Goal: Check status: Check status

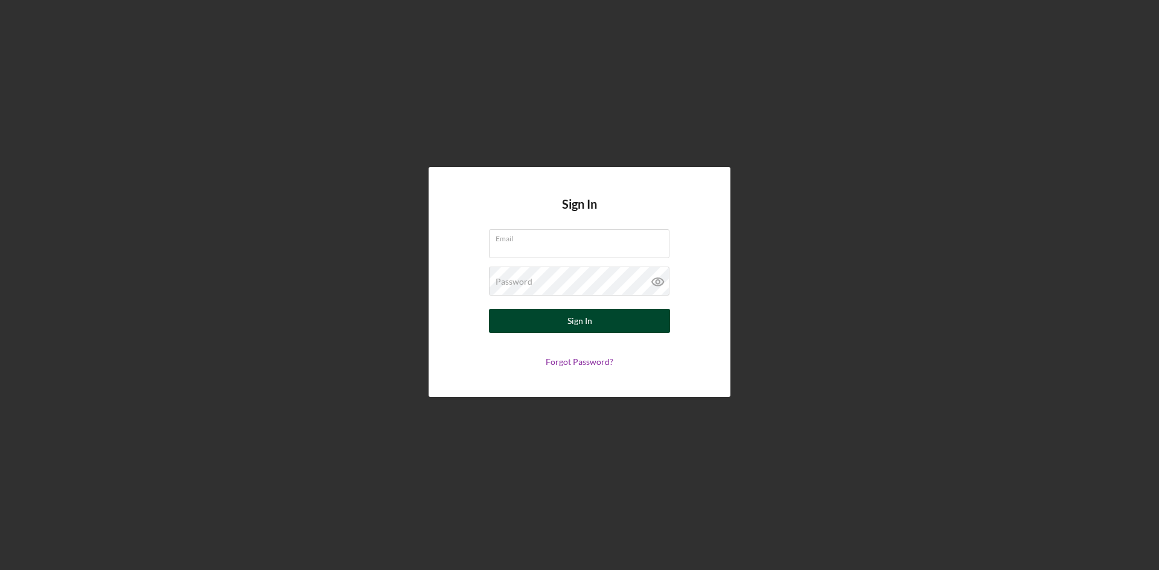
type input "[EMAIL_ADDRESS][DOMAIN_NAME]"
click at [566, 324] on button "Sign In" at bounding box center [579, 321] width 181 height 24
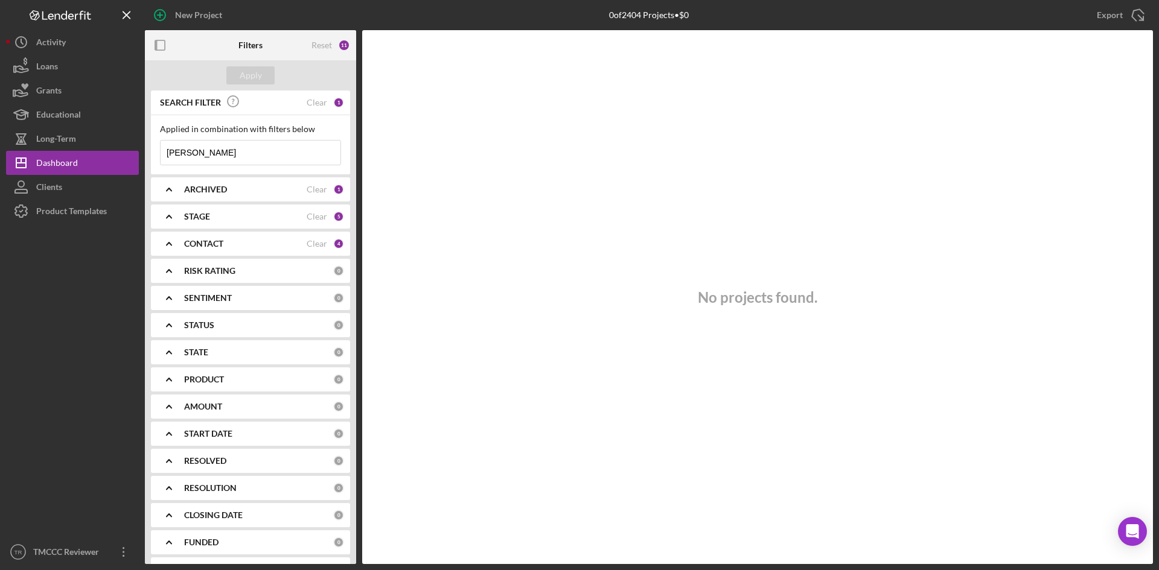
click at [228, 153] on input "[PERSON_NAME]" at bounding box center [251, 153] width 180 height 24
drag, startPoint x: 243, startPoint y: 154, endPoint x: 106, endPoint y: 149, distance: 137.1
click at [106, 149] on div "New Project 0 of 2404 Projects • $0 [PERSON_NAME] Export Icon/Export Filters Re…" at bounding box center [579, 282] width 1147 height 564
paste input "Regalos [PERSON_NAME]"
type input "Regalos [PERSON_NAME]"
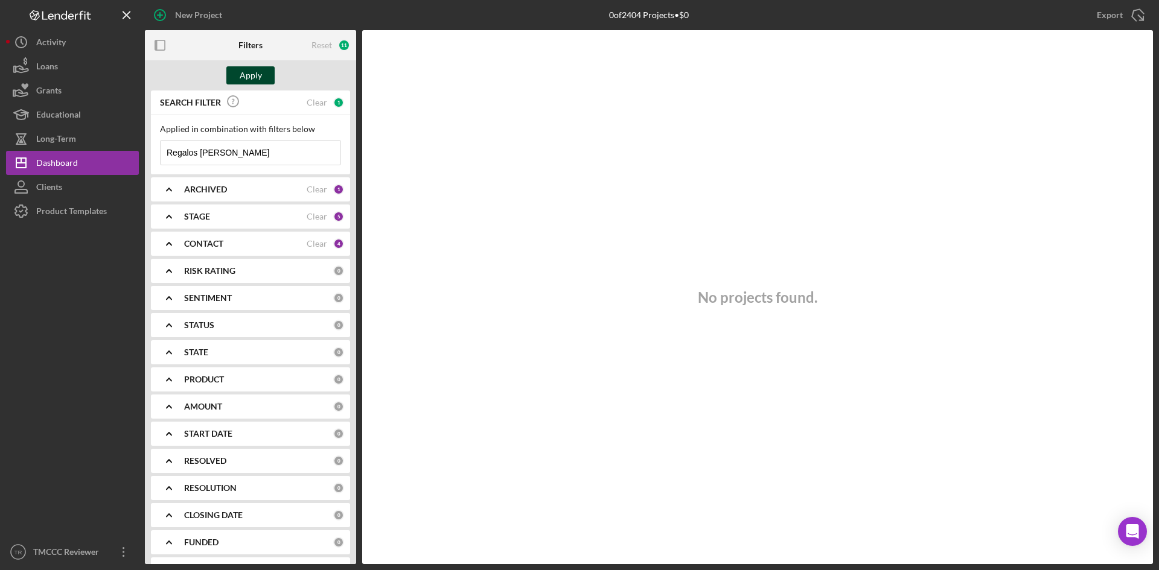
click at [258, 72] on div "Apply" at bounding box center [251, 75] width 22 height 18
drag, startPoint x: 241, startPoint y: 152, endPoint x: 113, endPoint y: 142, distance: 127.7
click at [113, 142] on div "New Project 0 of 2404 Projects • $0 [PERSON_NAME] Export Icon/Export Filters Re…" at bounding box center [579, 282] width 1147 height 564
paste input "[PERSON_NAME]"
type input "[PERSON_NAME]"
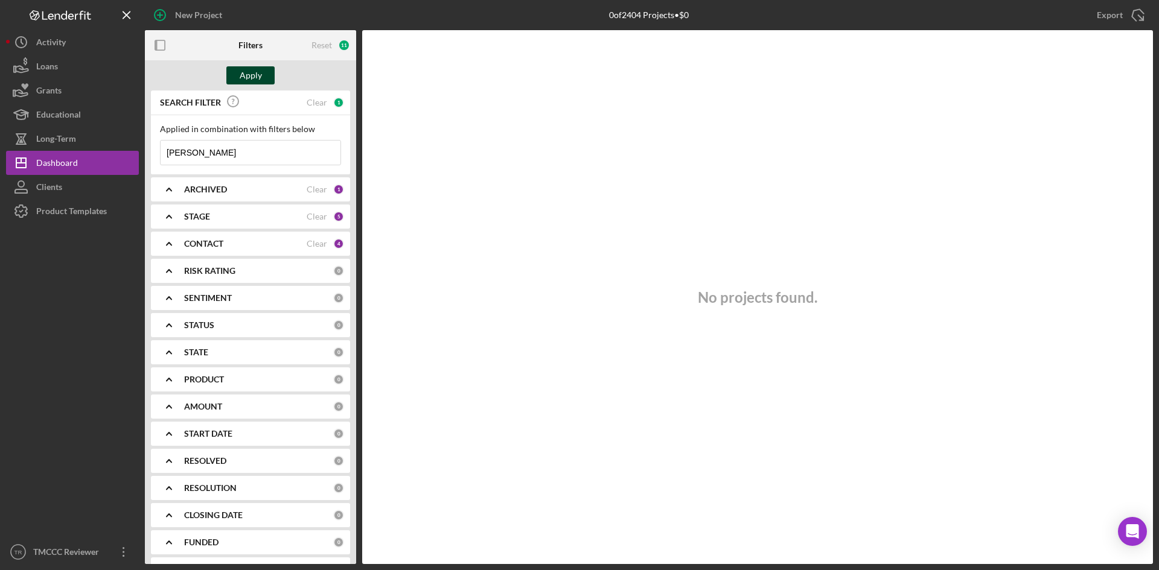
click at [257, 79] on div "Apply" at bounding box center [251, 75] width 22 height 18
drag, startPoint x: 235, startPoint y: 156, endPoint x: 129, endPoint y: 156, distance: 106.2
click at [129, 156] on div "New Project 0 of 2404 Projects • $0 [PERSON_NAME] Export Icon/Export Filters Re…" at bounding box center [579, 282] width 1147 height 564
paste input "King's Market"
type input "King's Market"
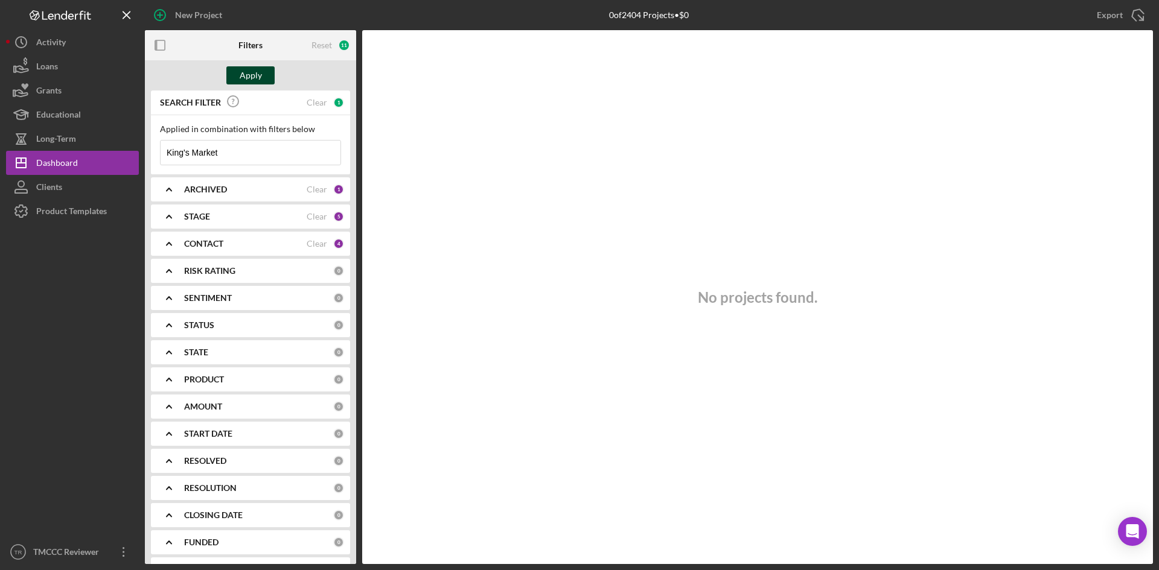
click at [241, 73] on div "Apply" at bounding box center [251, 75] width 22 height 18
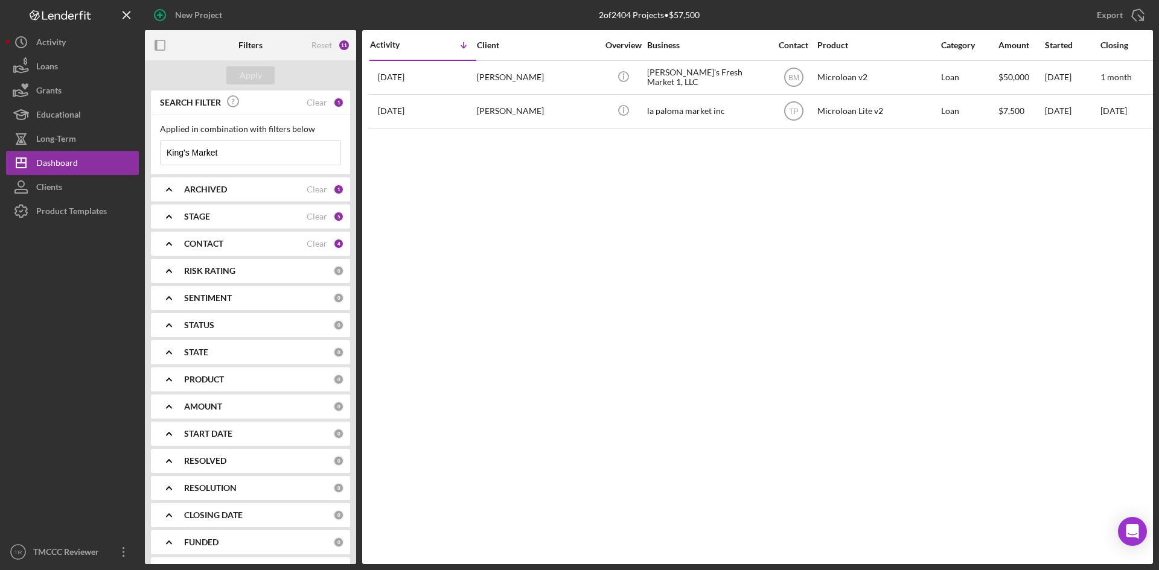
click at [244, 155] on input "King's Market" at bounding box center [251, 153] width 180 height 24
drag, startPoint x: 287, startPoint y: 152, endPoint x: 122, endPoint y: 147, distance: 165.5
click at [122, 147] on div "New Project 2 of 2404 Projects • $57,500 [PERSON_NAME] Export Icon/Export Filte…" at bounding box center [579, 282] width 1147 height 564
paste input "[PERSON_NAME]"
type input "[PERSON_NAME]"
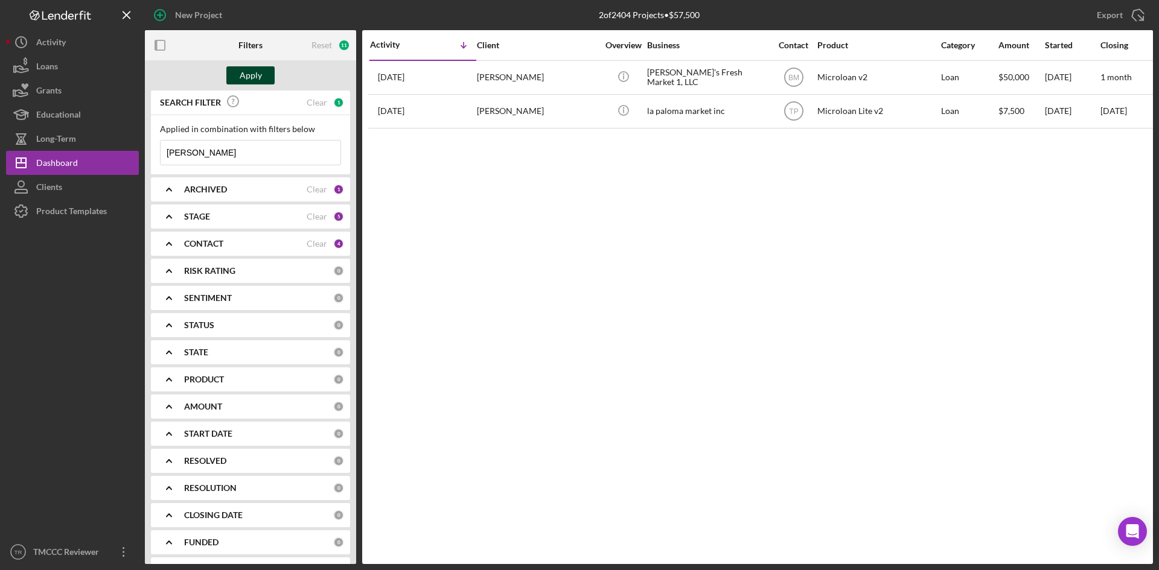
click at [249, 74] on div "Apply" at bounding box center [251, 75] width 22 height 18
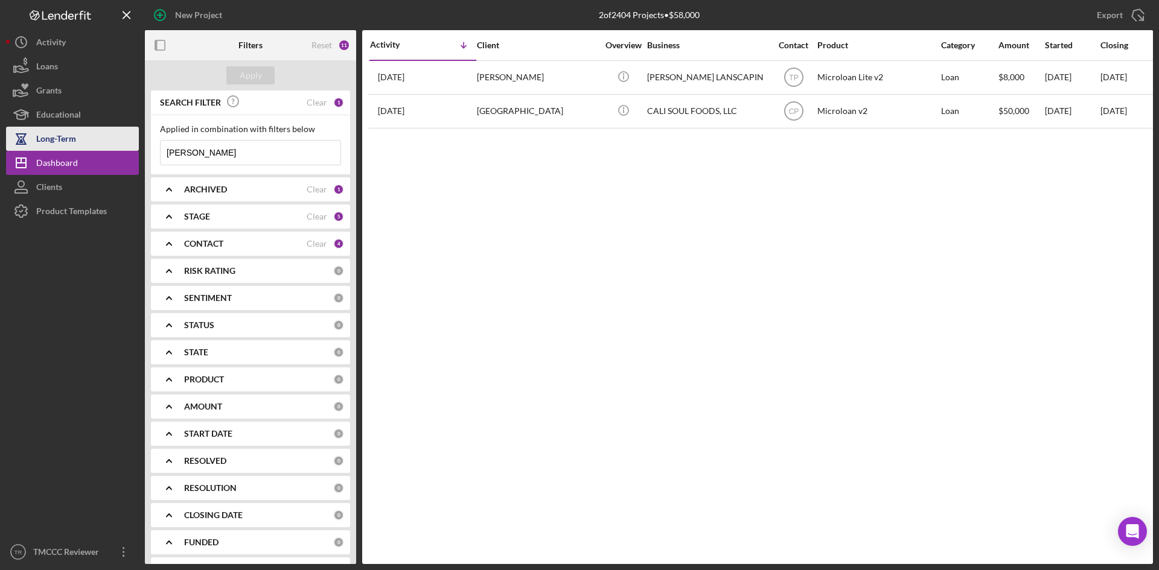
drag, startPoint x: 228, startPoint y: 145, endPoint x: 122, endPoint y: 142, distance: 105.7
click at [123, 144] on div "New Project 2 of 2404 Projects • $58,000 [PERSON_NAME] Export Icon/Export Filte…" at bounding box center [579, 282] width 1147 height 564
type input "Kings"
click at [243, 86] on div "Apply" at bounding box center [250, 75] width 211 height 30
click at [244, 74] on div "Apply" at bounding box center [251, 75] width 22 height 18
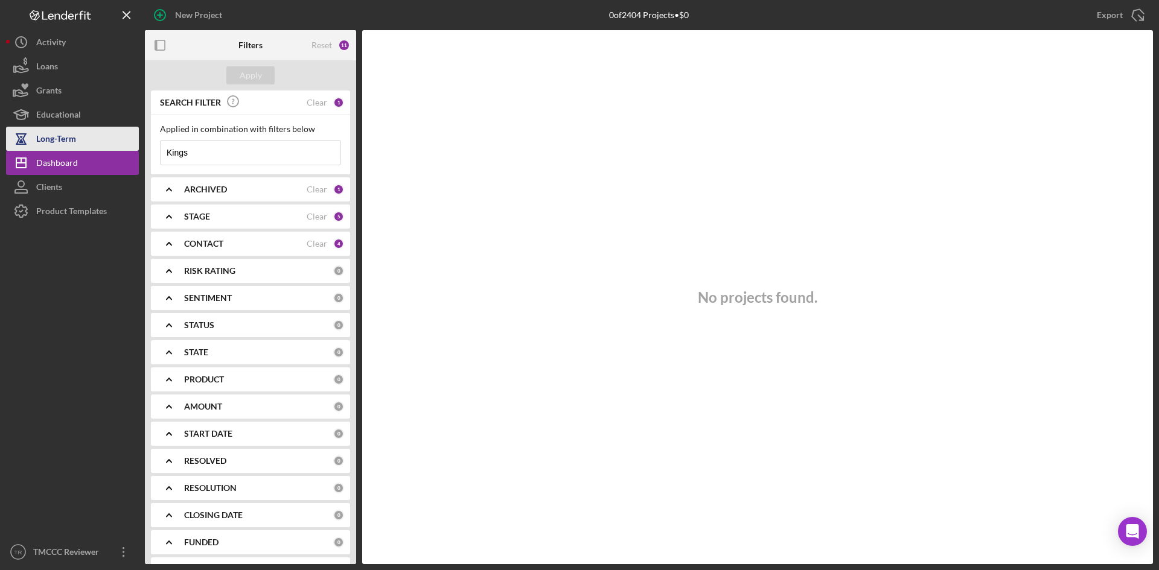
drag, startPoint x: 217, startPoint y: 155, endPoint x: 112, endPoint y: 142, distance: 105.9
click at [112, 142] on div "New Project 0 of 2404 Projects • $0 [PERSON_NAME] Export Icon/Export Filters Re…" at bounding box center [579, 282] width 1147 height 564
paste input "[PERSON_NAME]"
type input "[PERSON_NAME]"
click at [251, 69] on div "Apply" at bounding box center [251, 75] width 22 height 18
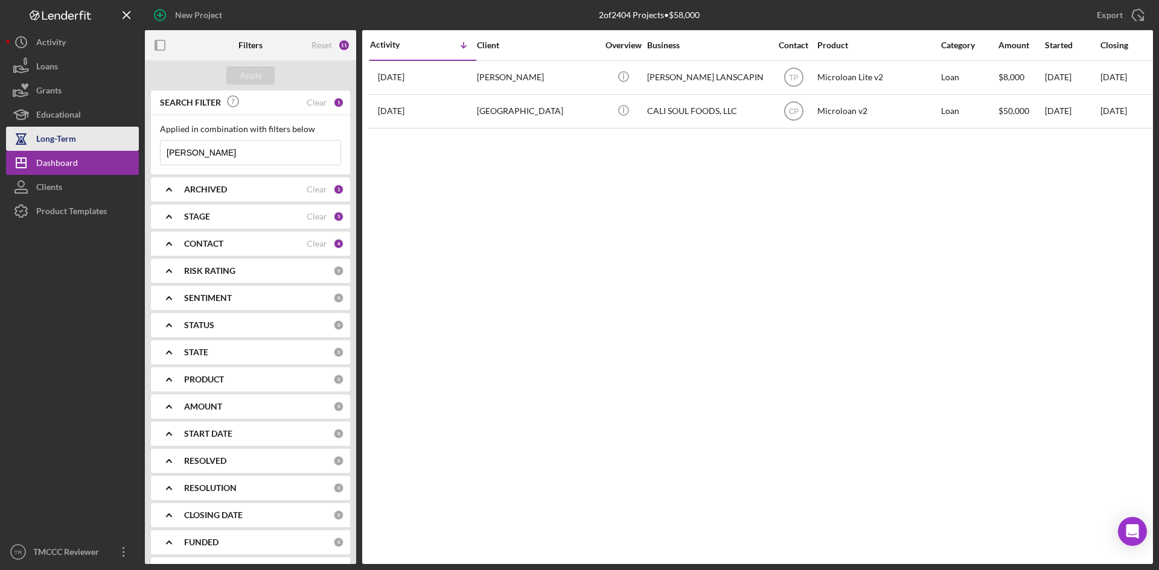
drag, startPoint x: 284, startPoint y: 141, endPoint x: 103, endPoint y: 147, distance: 181.2
click at [104, 147] on div "New Project 2 of 2404 Projects • $58,000 [PERSON_NAME] Export Icon/Export Filte…" at bounding box center [579, 282] width 1147 height 564
paste input "King's Market"
type input "King's Market"
click at [252, 70] on div "Apply" at bounding box center [251, 75] width 22 height 18
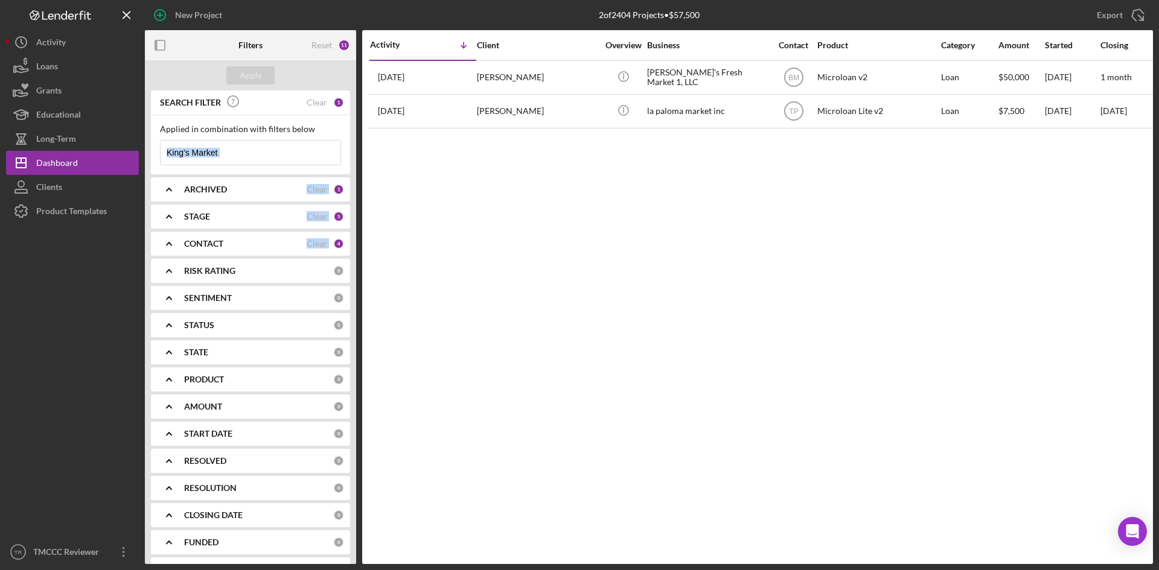
drag, startPoint x: 359, startPoint y: 113, endPoint x: 359, endPoint y: 129, distance: 15.1
click at [359, 129] on div "Filters Reset 11 Apply SEARCH FILTER Clear 1 Applied in combination with filter…" at bounding box center [649, 297] width 1008 height 534
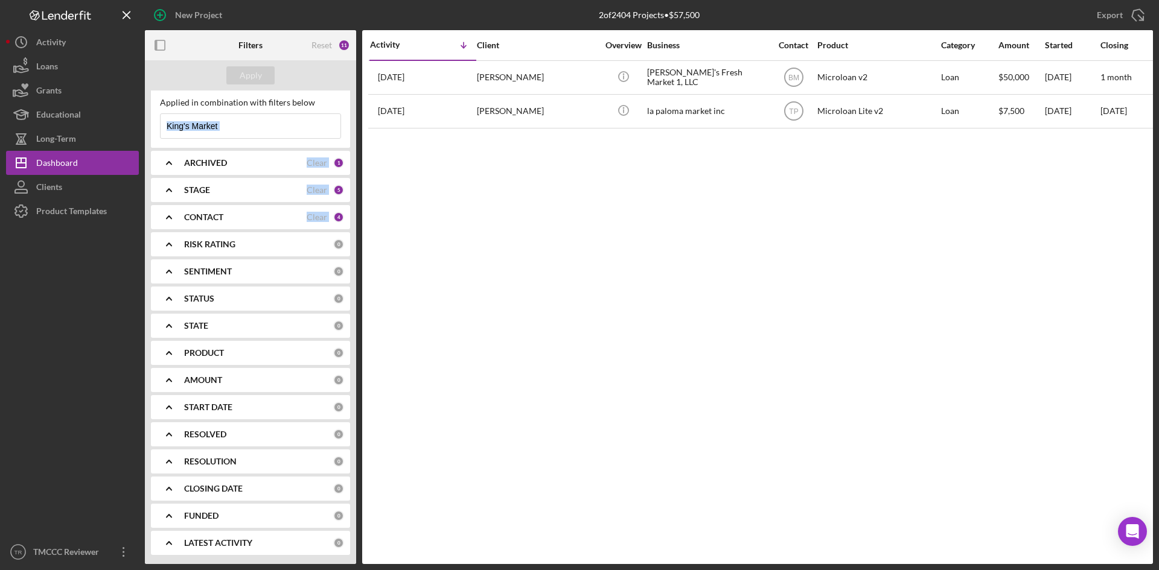
click at [170, 191] on icon "Icon/Expander" at bounding box center [169, 190] width 30 height 30
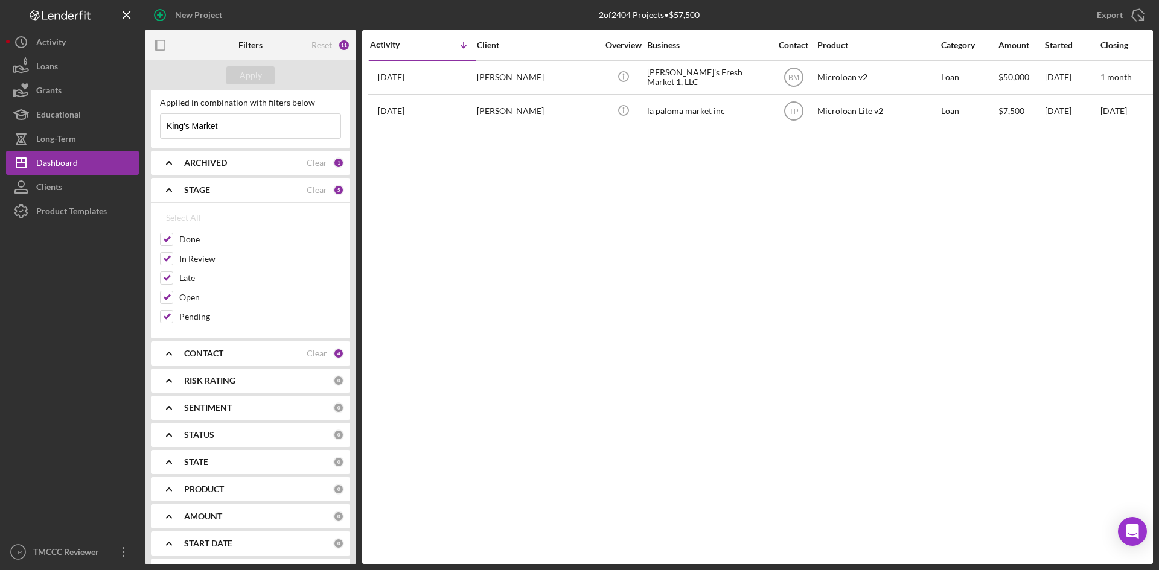
click at [171, 354] on icon "Icon/Expander" at bounding box center [169, 354] width 30 height 30
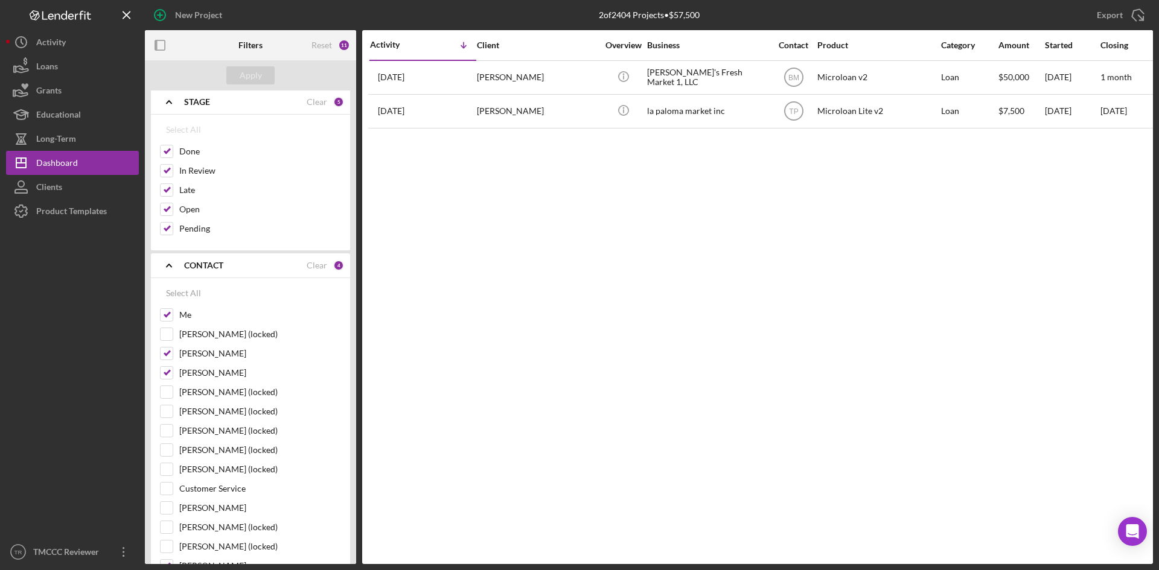
scroll to position [0, 0]
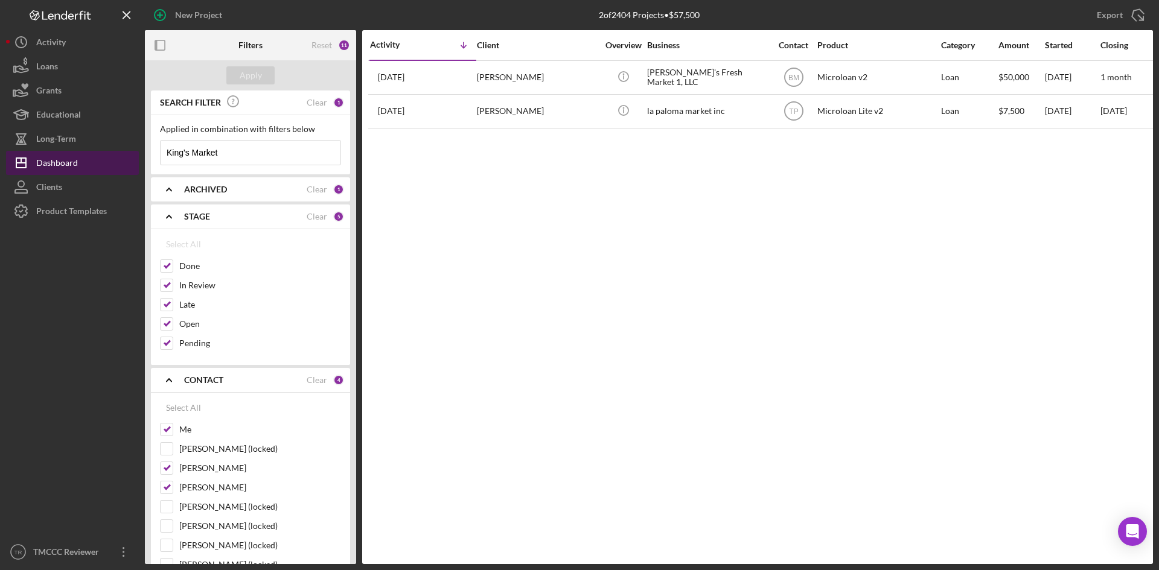
click at [39, 158] on div "Dashboard" at bounding box center [57, 164] width 42 height 27
click at [40, 190] on div "Clients" at bounding box center [49, 188] width 26 height 27
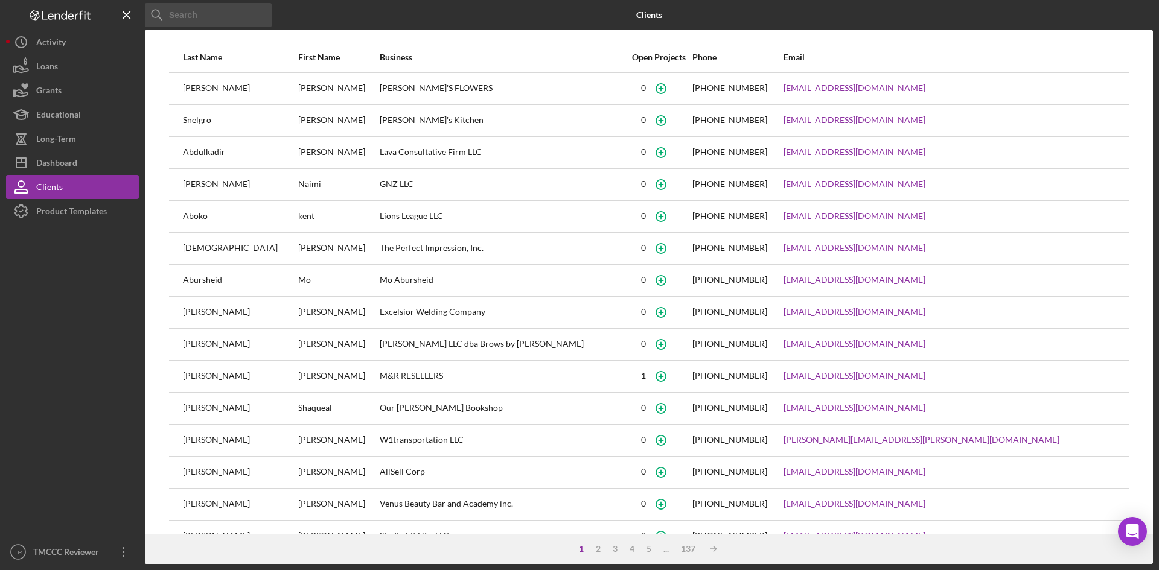
click at [199, 15] on input at bounding box center [208, 15] width 127 height 24
click at [170, 16] on input at bounding box center [208, 15] width 127 height 24
paste input "[PERSON_NAME]"
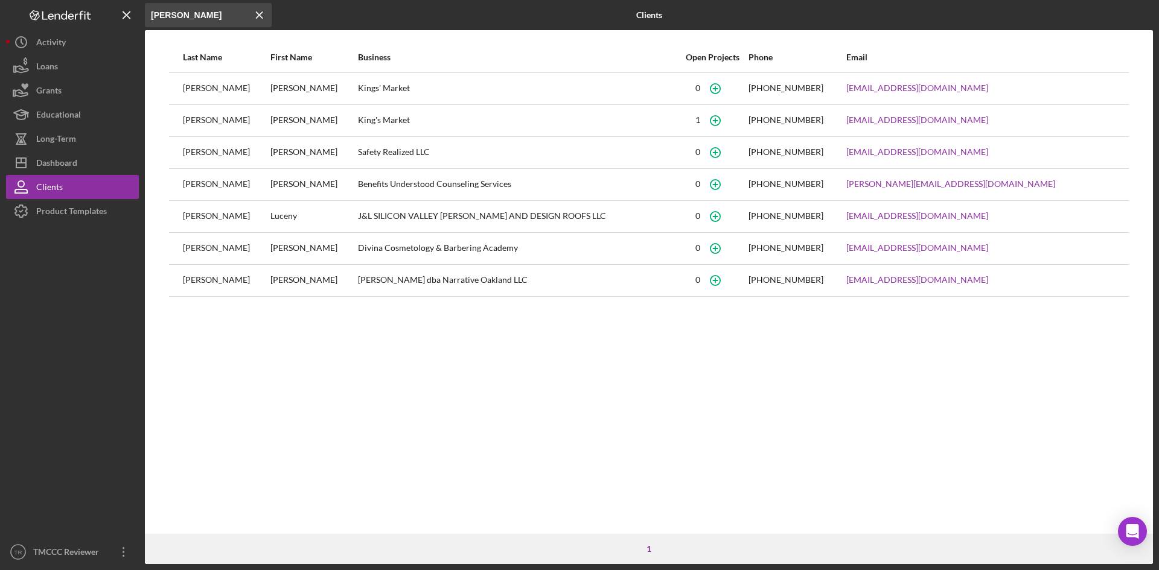
type input "[PERSON_NAME]"
click at [371, 117] on div "King's Market" at bounding box center [517, 121] width 319 height 30
click at [62, 163] on div "Dashboard" at bounding box center [56, 164] width 41 height 27
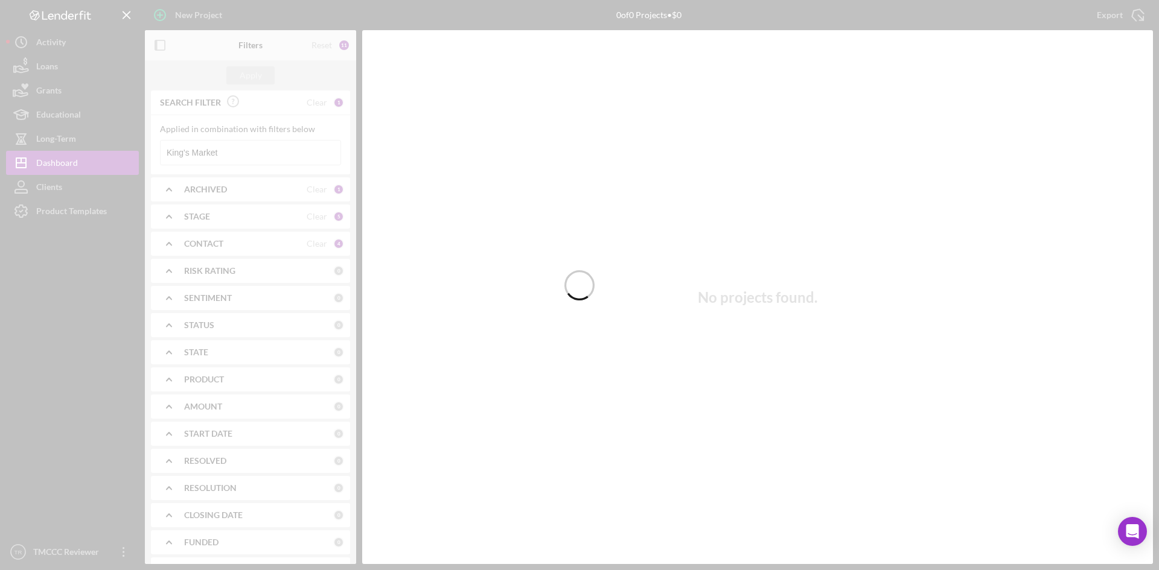
click at [193, 150] on div at bounding box center [579, 285] width 1159 height 570
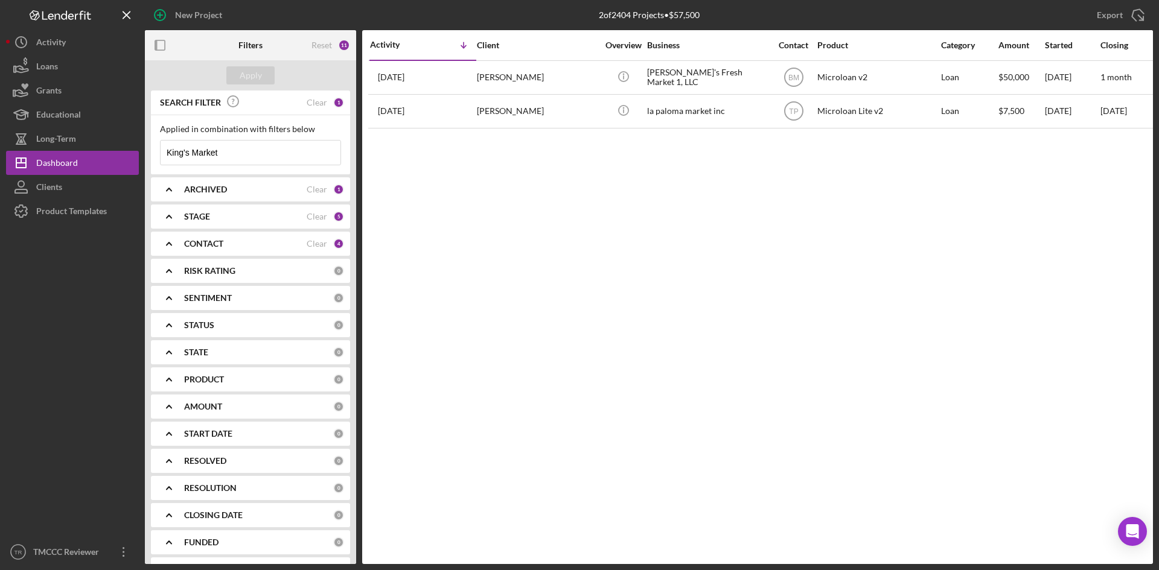
click at [188, 152] on input "King's Market" at bounding box center [251, 153] width 180 height 24
type input "Kings Market"
click at [255, 74] on div "Apply" at bounding box center [251, 75] width 22 height 18
drag, startPoint x: 231, startPoint y: 150, endPoint x: 136, endPoint y: 156, distance: 94.9
click at [136, 156] on div "New Project 2 of 2404 Projects • $57,500 King's Market Export Icon/Export Filte…" at bounding box center [579, 282] width 1147 height 564
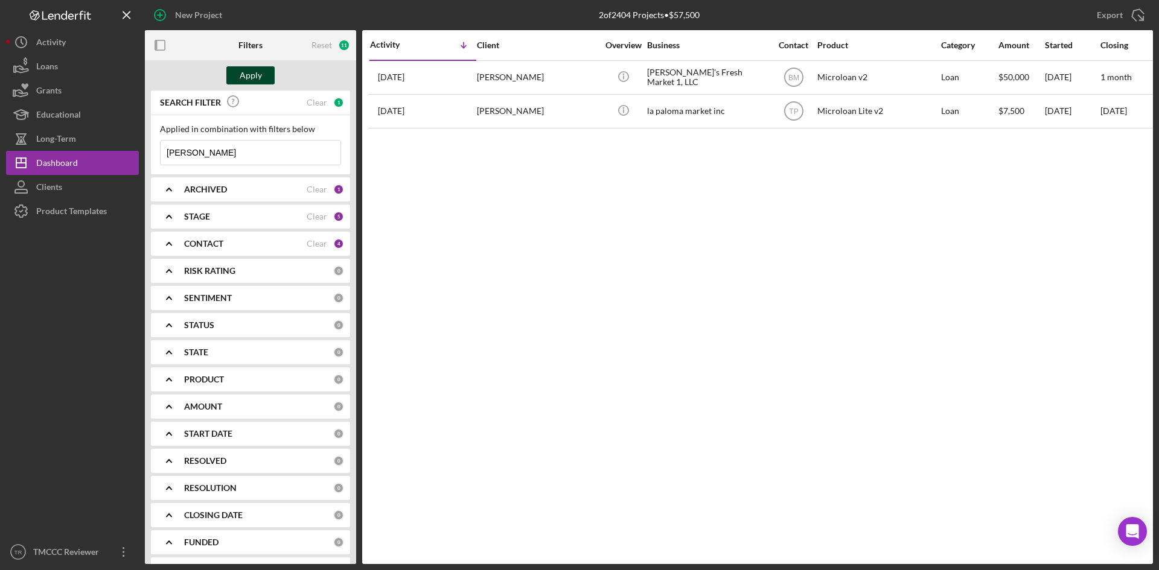
type input "[PERSON_NAME]"
click at [269, 76] on button "Apply" at bounding box center [250, 75] width 48 height 18
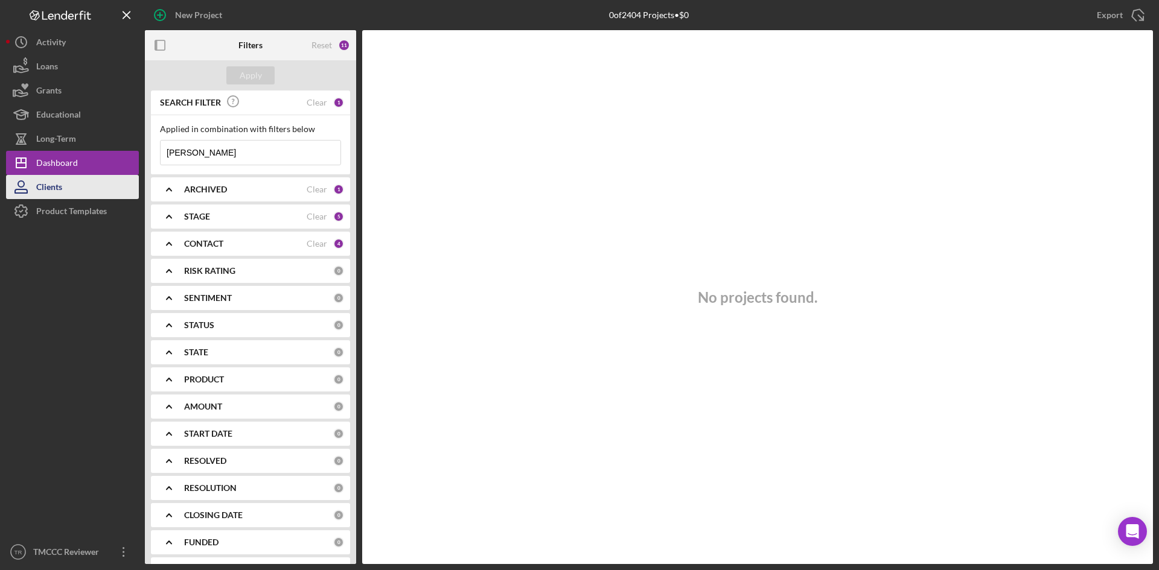
click at [52, 189] on div "Clients" at bounding box center [49, 188] width 26 height 27
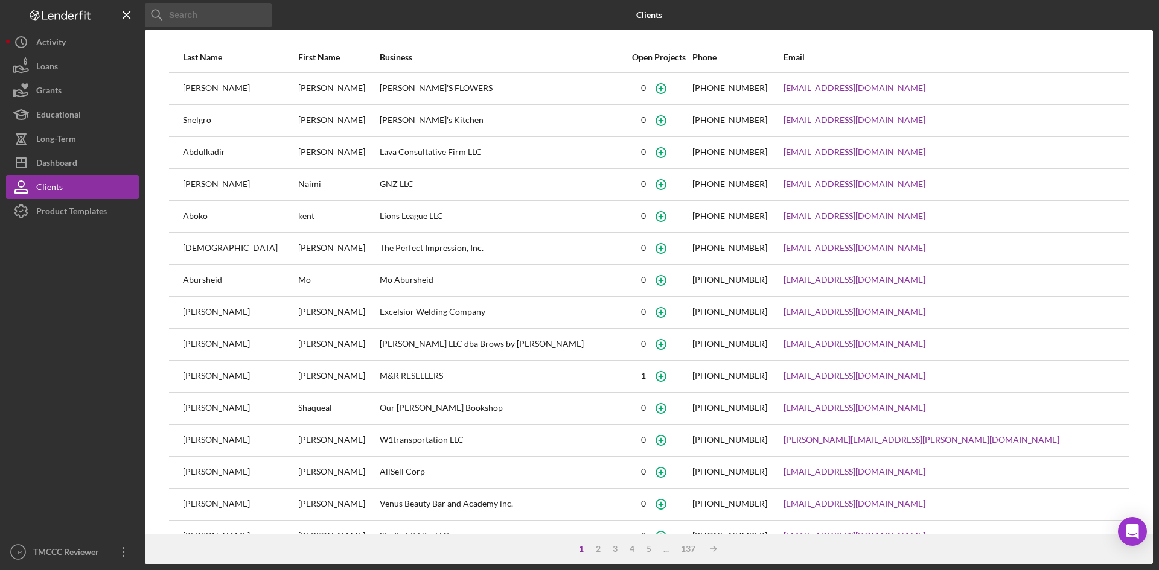
click at [237, 14] on input at bounding box center [208, 15] width 127 height 24
paste input "[PERSON_NAME]"
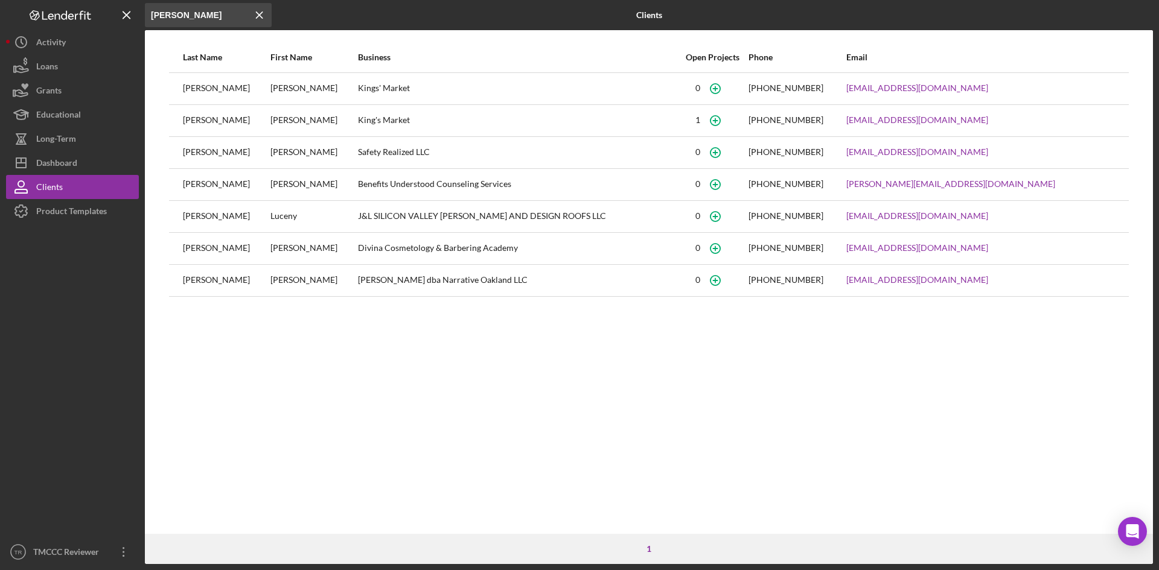
type input "[PERSON_NAME]"
click at [365, 123] on div "King's Market" at bounding box center [517, 121] width 319 height 30
click at [929, 120] on link "[EMAIL_ADDRESS][DOMAIN_NAME]" at bounding box center [917, 120] width 142 height 10
drag, startPoint x: 383, startPoint y: 121, endPoint x: 324, endPoint y: 122, distance: 59.2
click at [324, 122] on tr "[PERSON_NAME] Market [PHONE_NUMBER] [EMAIL_ADDRESS][DOMAIN_NAME]" at bounding box center [649, 120] width 960 height 32
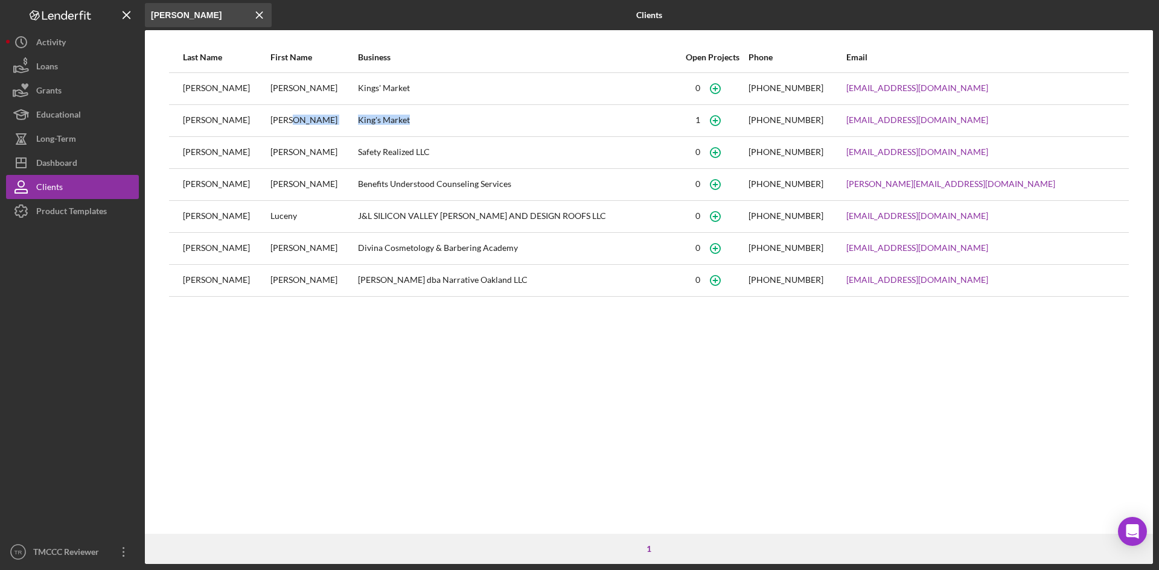
copy tr "King's Market"
click at [74, 167] on div "Dashboard" at bounding box center [56, 164] width 41 height 27
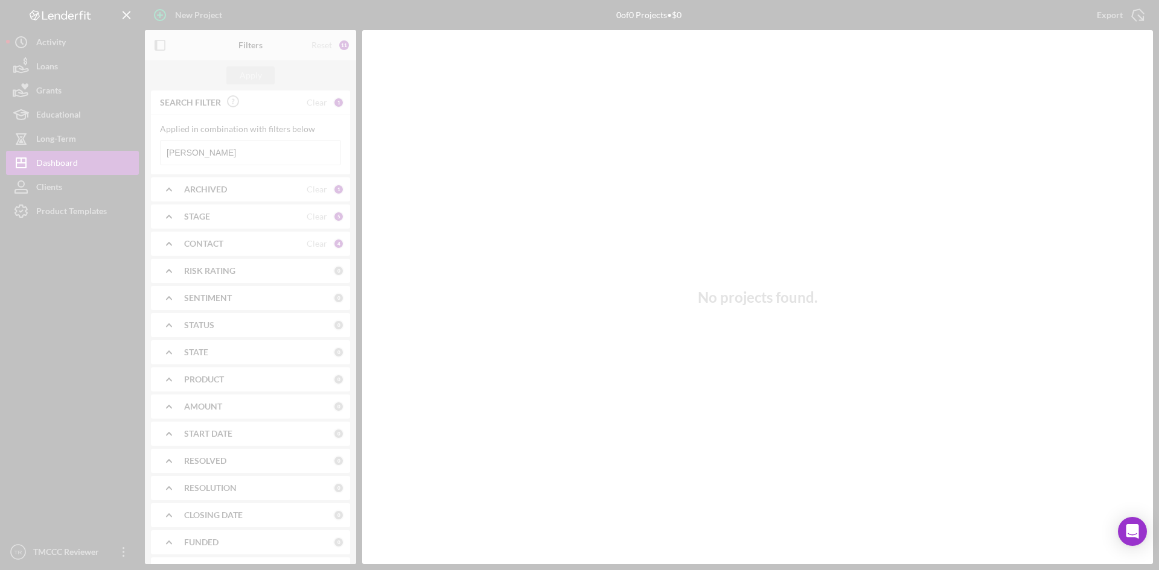
drag, startPoint x: 225, startPoint y: 155, endPoint x: 170, endPoint y: 151, distance: 55.1
click at [170, 151] on div at bounding box center [579, 285] width 1159 height 570
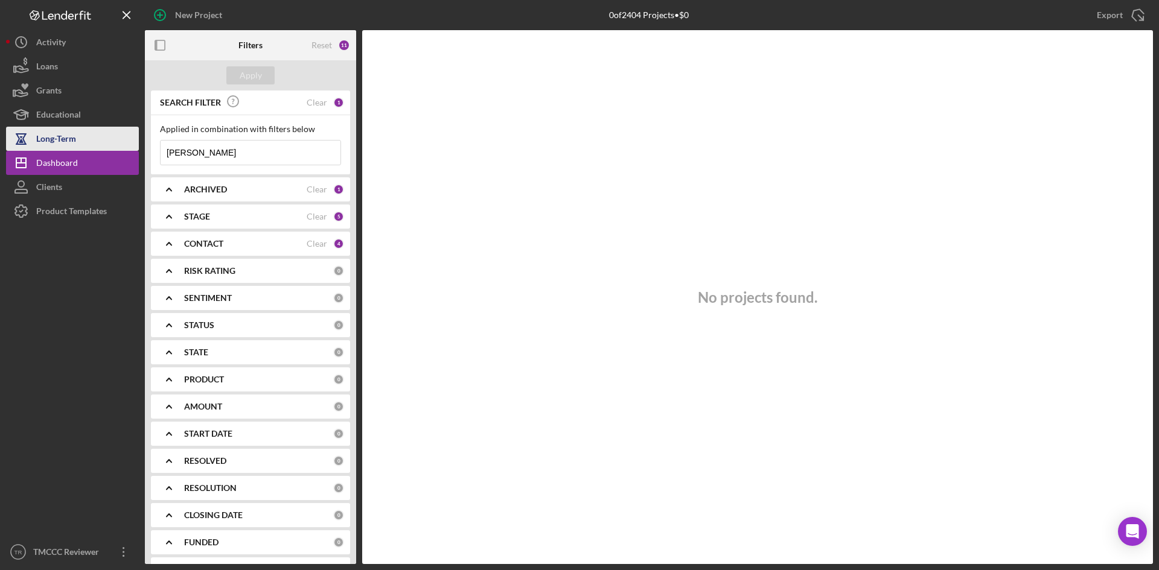
drag, startPoint x: 201, startPoint y: 153, endPoint x: 91, endPoint y: 143, distance: 110.3
click at [91, 143] on div "New Project 0 of 2404 Projects • $0 Syed Export Icon/Export Filters Reset 11 Ap…" at bounding box center [579, 282] width 1147 height 564
paste input "King's Market"
type input "King's Market"
click at [255, 77] on div "Apply" at bounding box center [251, 75] width 22 height 18
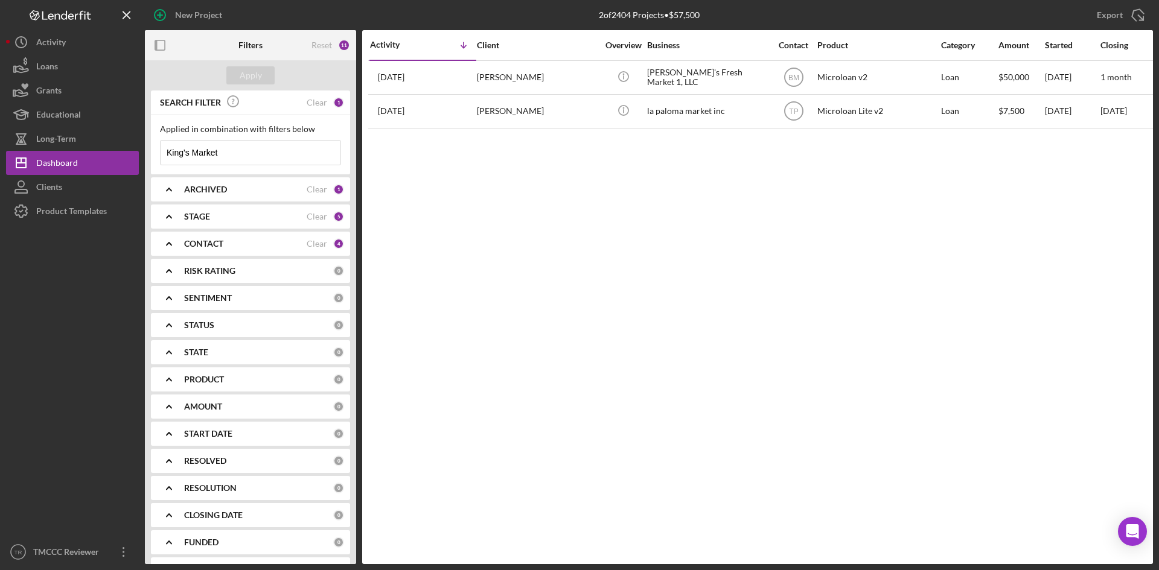
click at [189, 218] on b "STAGE" at bounding box center [197, 217] width 26 height 10
click at [175, 194] on icon "Icon/Expander" at bounding box center [169, 189] width 30 height 30
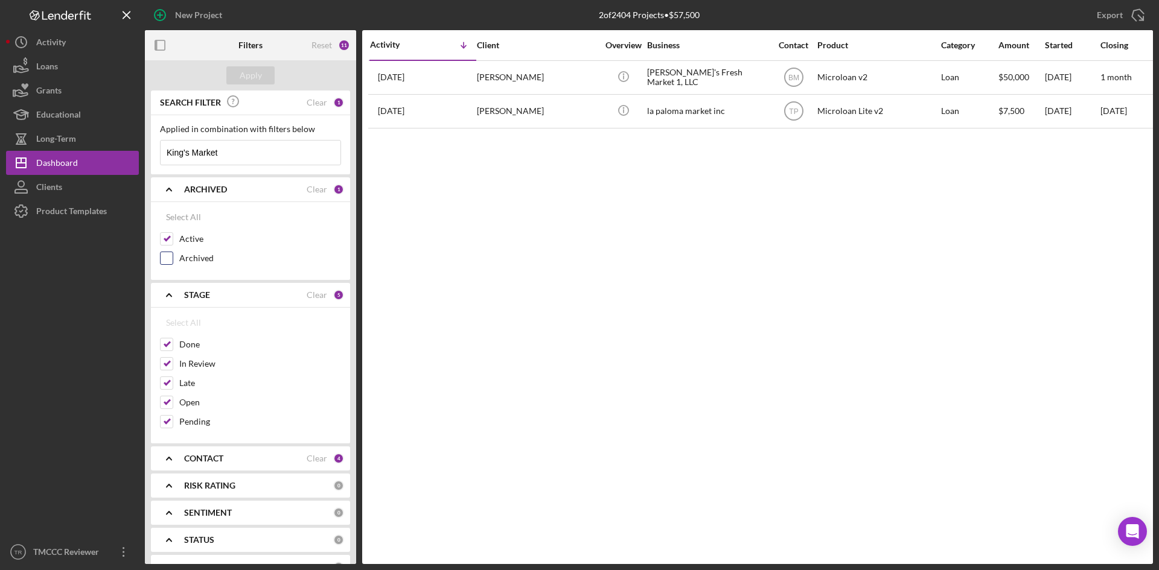
click at [168, 257] on input "Archived" at bounding box center [167, 258] width 12 height 12
click at [260, 78] on div "Apply" at bounding box center [251, 75] width 22 height 18
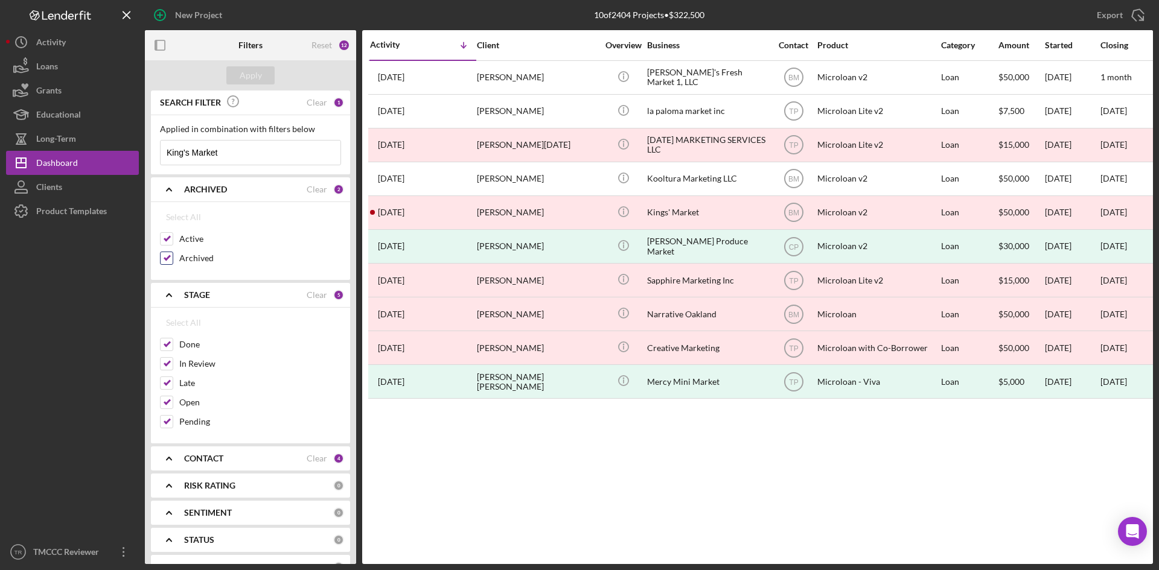
click at [167, 261] on input "Archived" at bounding box center [167, 258] width 12 height 12
checkbox input "false"
click at [243, 78] on div "Apply" at bounding box center [251, 75] width 22 height 18
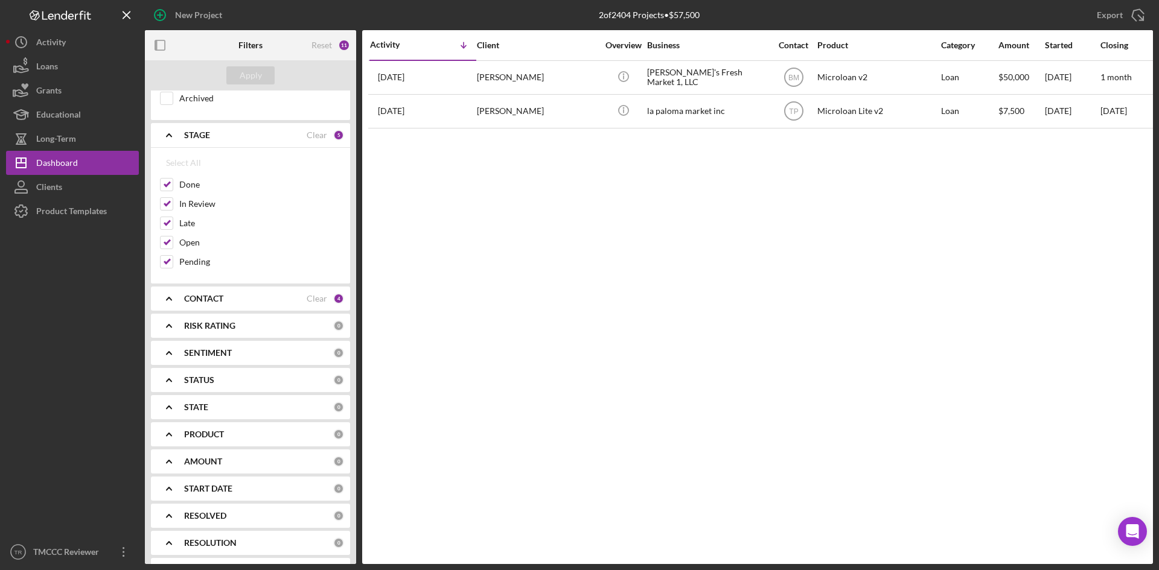
scroll to position [181, 0]
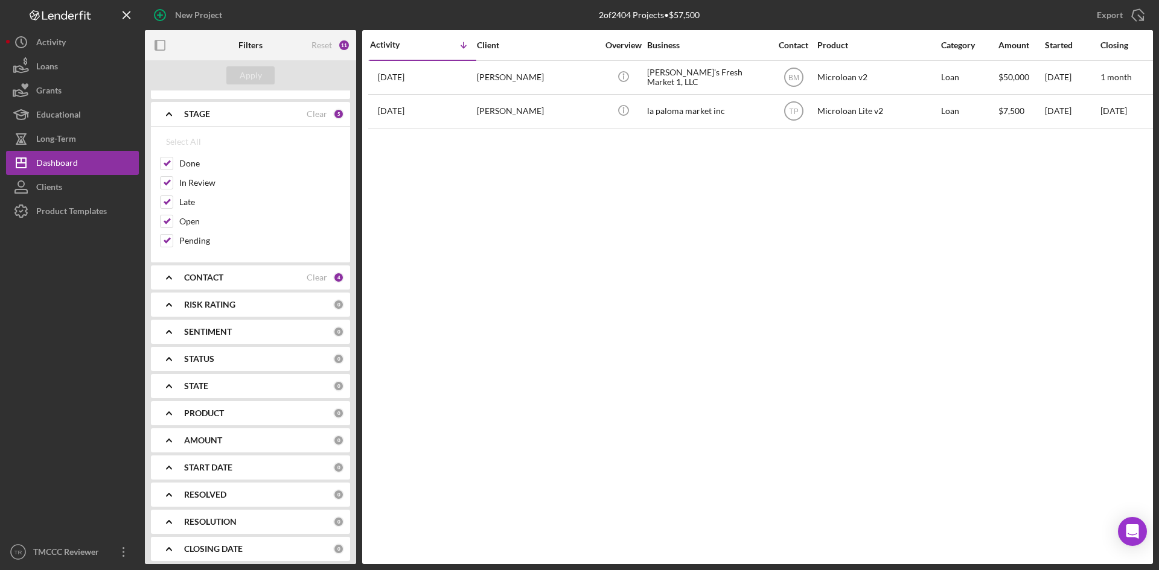
click at [220, 279] on b "CONTACT" at bounding box center [203, 278] width 39 height 10
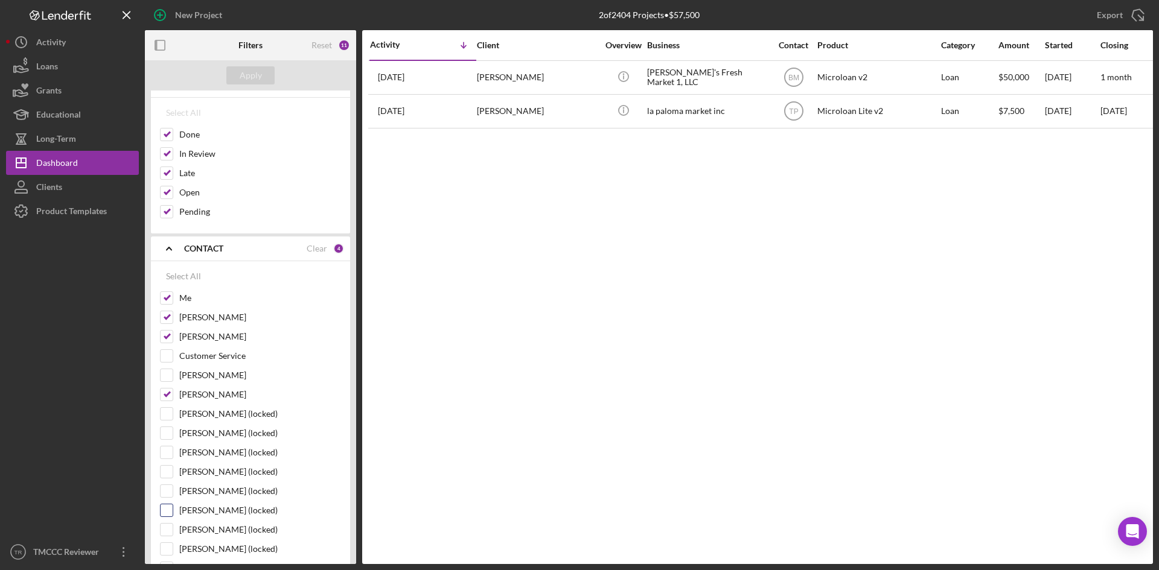
scroll to position [302, 0]
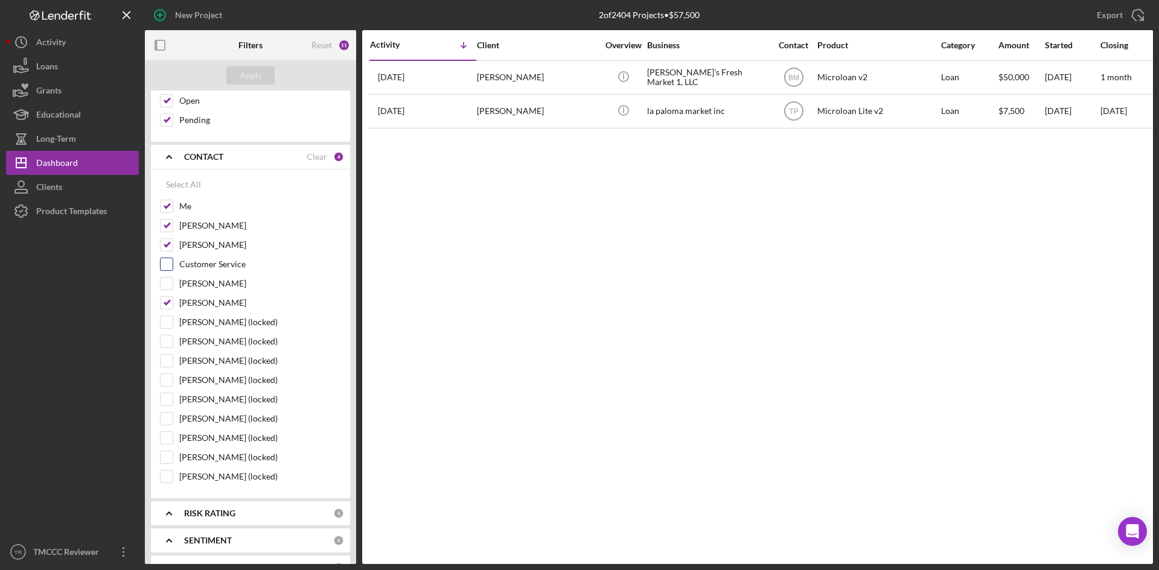
click at [167, 260] on input "Customer Service" at bounding box center [167, 264] width 12 height 12
checkbox input "true"
click at [166, 281] on input "[PERSON_NAME]" at bounding box center [167, 284] width 12 height 12
checkbox input "true"
click at [168, 314] on div "[PERSON_NAME]" at bounding box center [250, 305] width 181 height 19
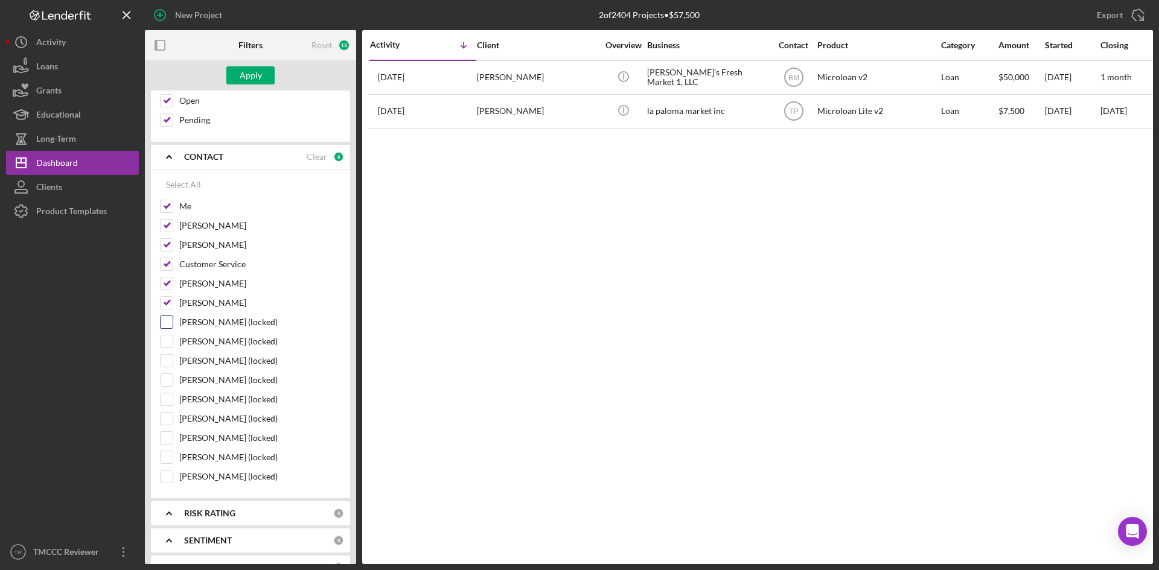
click at [166, 325] on input "[PERSON_NAME] (locked)" at bounding box center [167, 322] width 12 height 12
click at [165, 325] on input "[PERSON_NAME] (locked)" at bounding box center [167, 322] width 12 height 12
click at [163, 322] on input "[PERSON_NAME] (locked)" at bounding box center [167, 322] width 12 height 12
checkbox input "true"
click at [167, 339] on input "[PERSON_NAME] (locked)" at bounding box center [167, 342] width 12 height 12
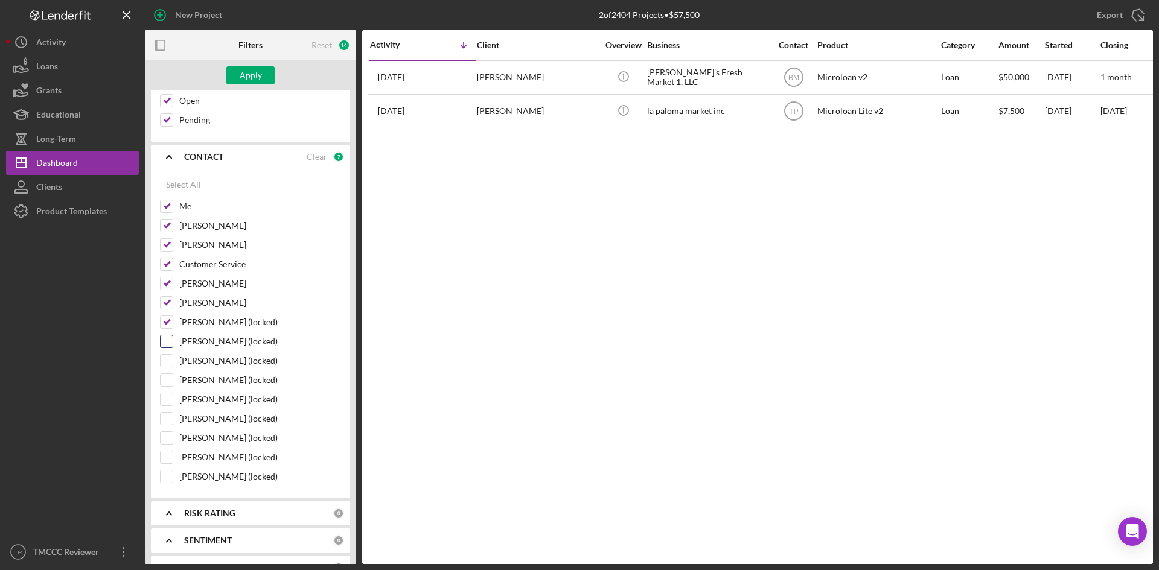
checkbox input "true"
click at [167, 321] on input "[PERSON_NAME] (locked)" at bounding box center [167, 322] width 12 height 12
checkbox input "false"
click at [167, 335] on div "Me [PERSON_NAME] [PERSON_NAME] Customer Service [PERSON_NAME] [PERSON_NAME] [PE…" at bounding box center [250, 345] width 181 height 290
click at [164, 343] on input "[PERSON_NAME] (locked)" at bounding box center [167, 342] width 12 height 12
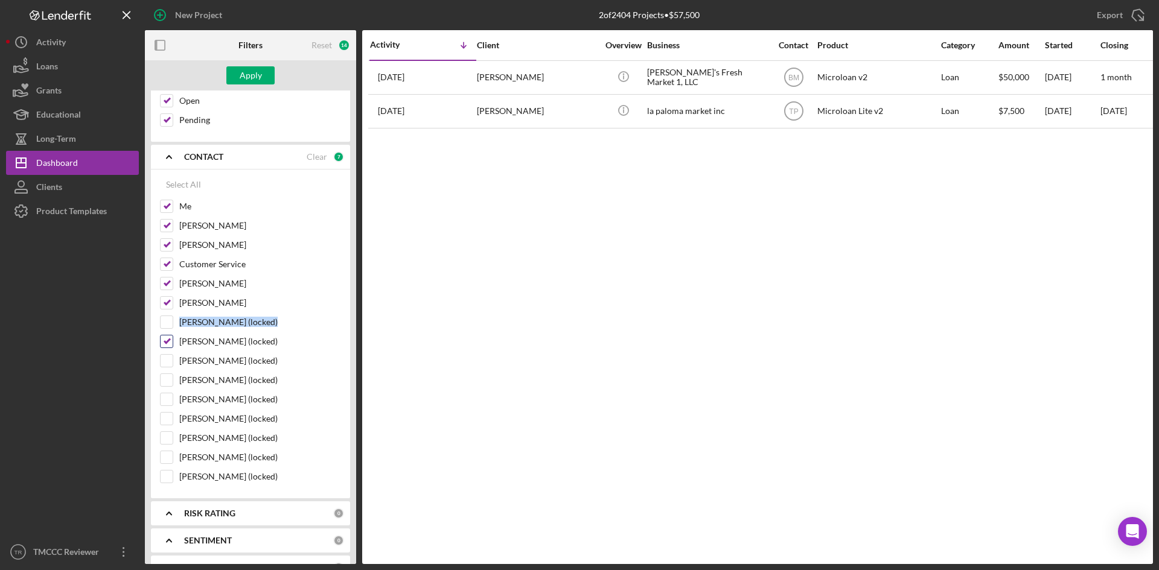
checkbox input "false"
click at [167, 261] on input "Customer Service" at bounding box center [167, 264] width 12 height 12
checkbox input "false"
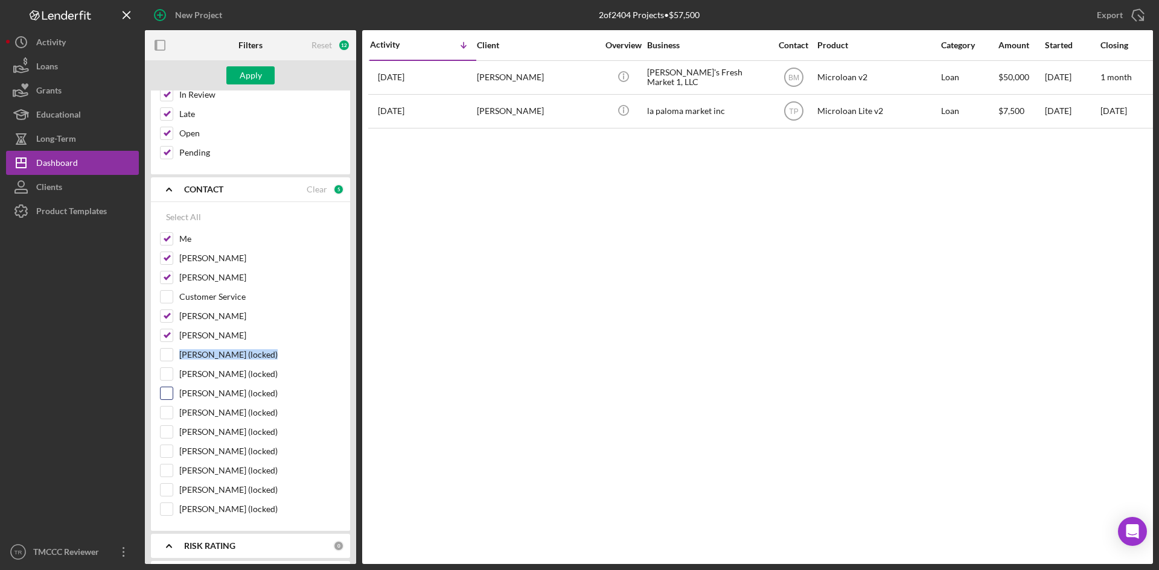
scroll to position [241, 0]
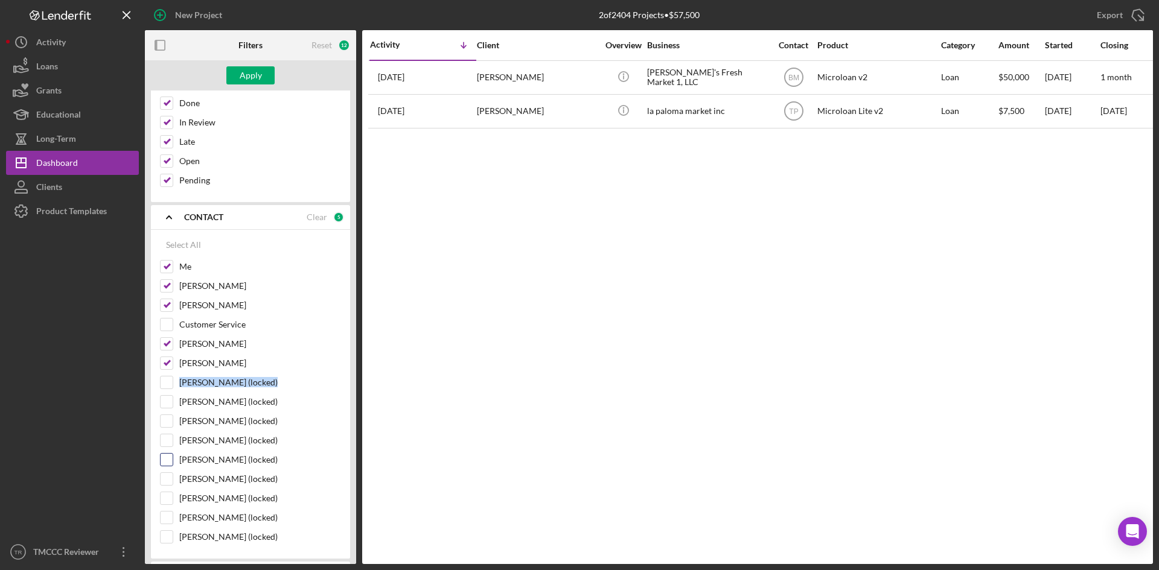
click at [170, 458] on input "[PERSON_NAME] (locked)" at bounding box center [167, 460] width 12 height 12
checkbox input "true"
click at [251, 80] on div "Apply" at bounding box center [251, 75] width 22 height 18
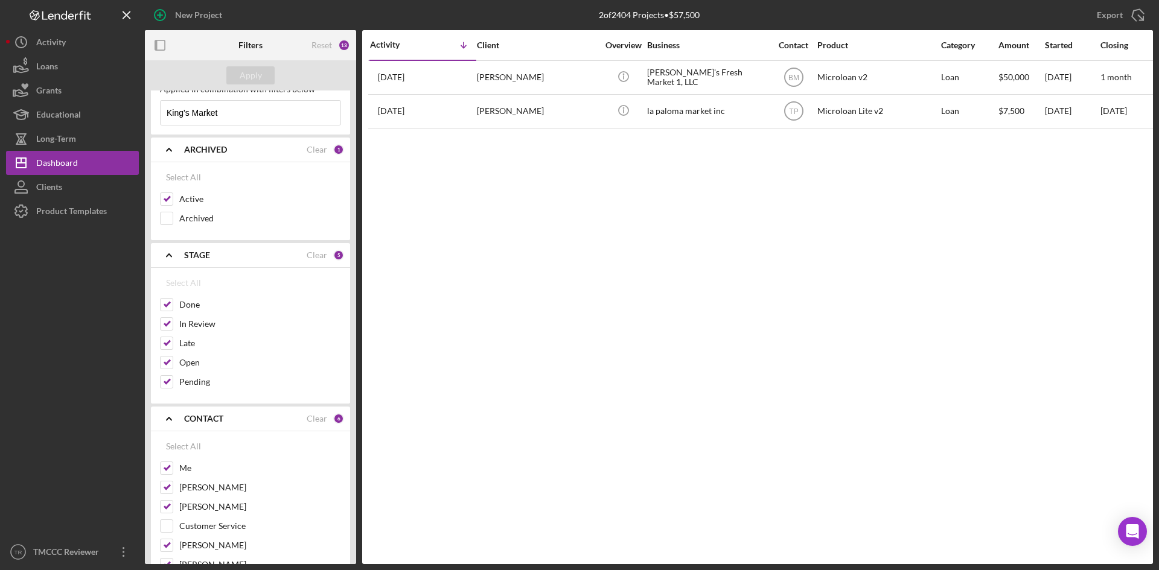
scroll to position [60, 0]
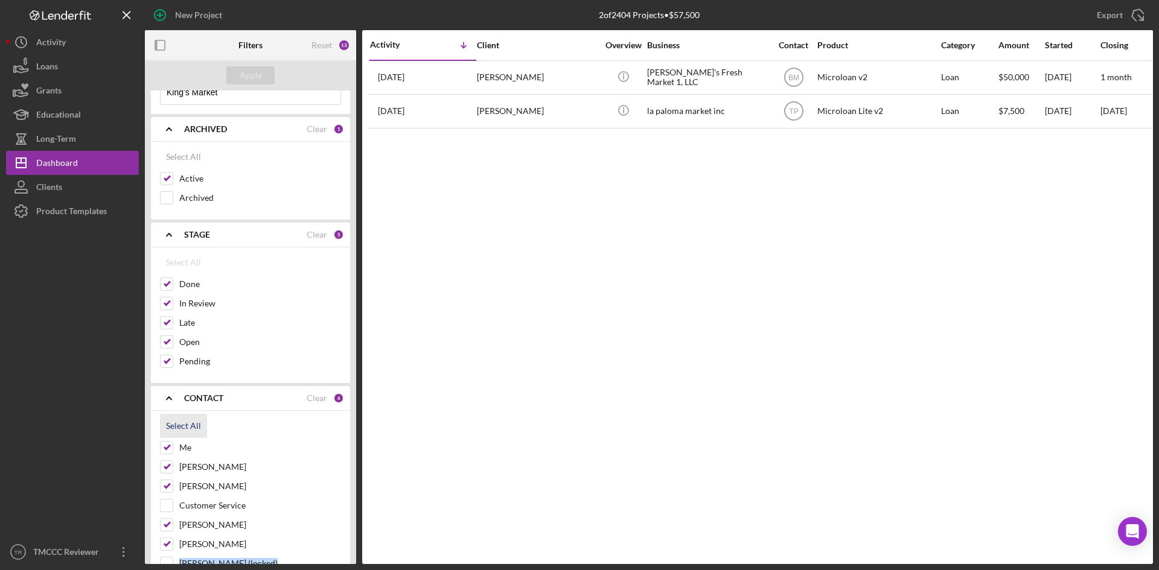
click at [190, 428] on div "Select All" at bounding box center [183, 426] width 35 height 24
checkbox input "true"
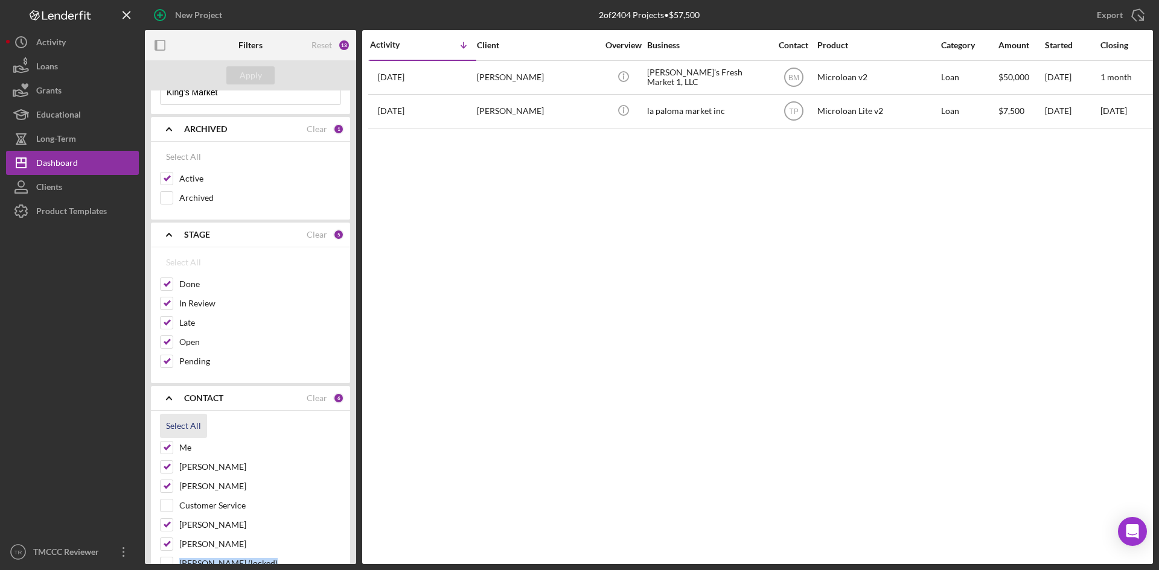
checkbox input "true"
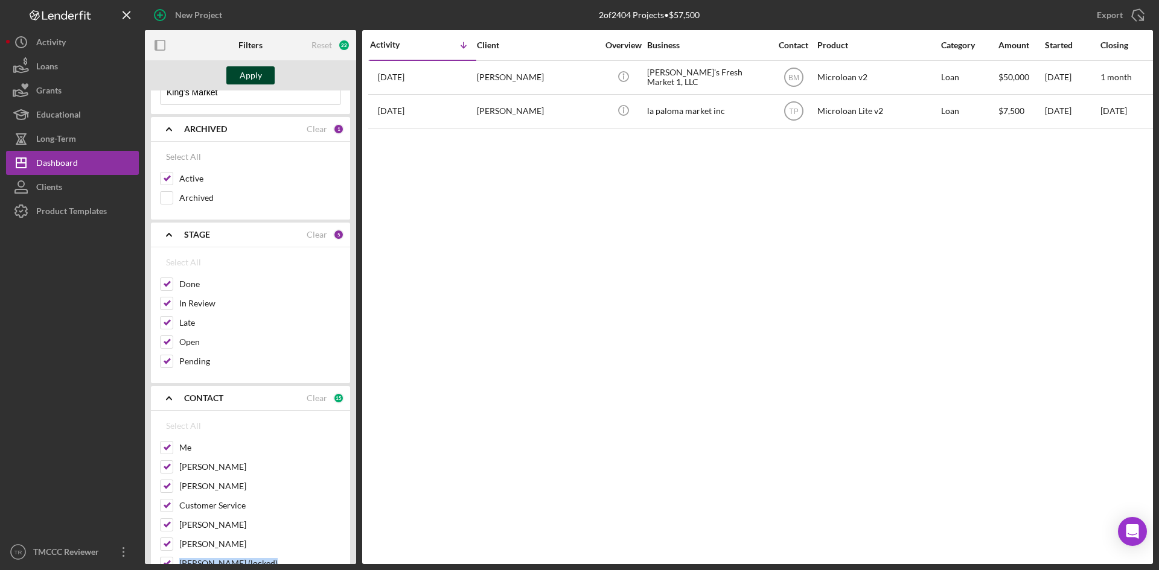
click at [243, 68] on div "Apply" at bounding box center [251, 75] width 22 height 18
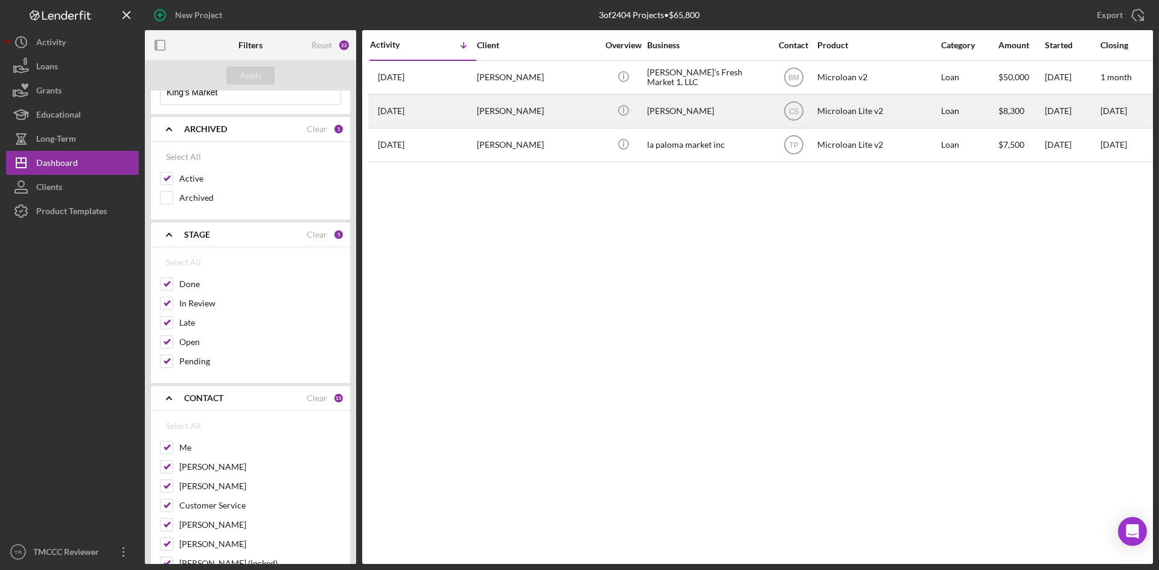
click at [502, 113] on div "[PERSON_NAME]" at bounding box center [537, 111] width 121 height 32
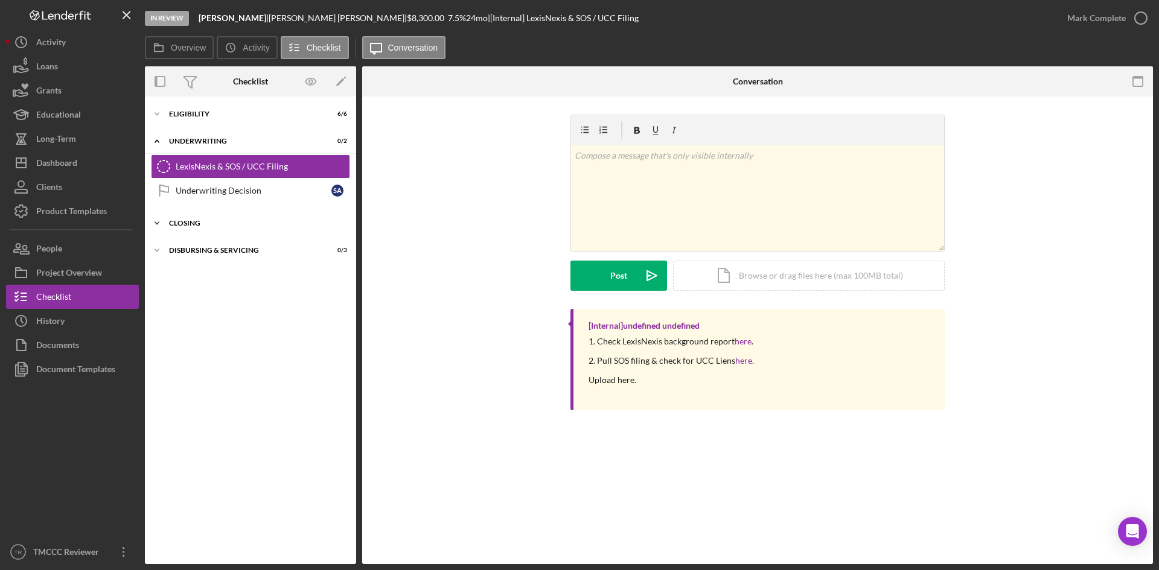
click at [179, 225] on div "Closing" at bounding box center [255, 223] width 172 height 7
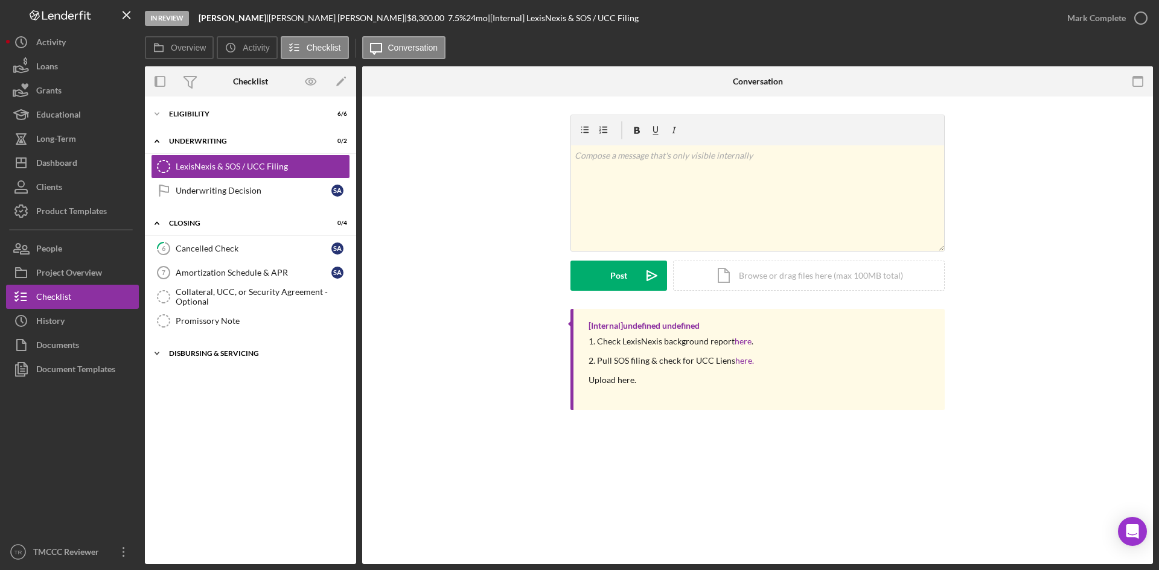
click at [159, 356] on icon "Icon/Expander" at bounding box center [157, 354] width 24 height 24
click at [187, 116] on div "Eligibility" at bounding box center [255, 113] width 172 height 7
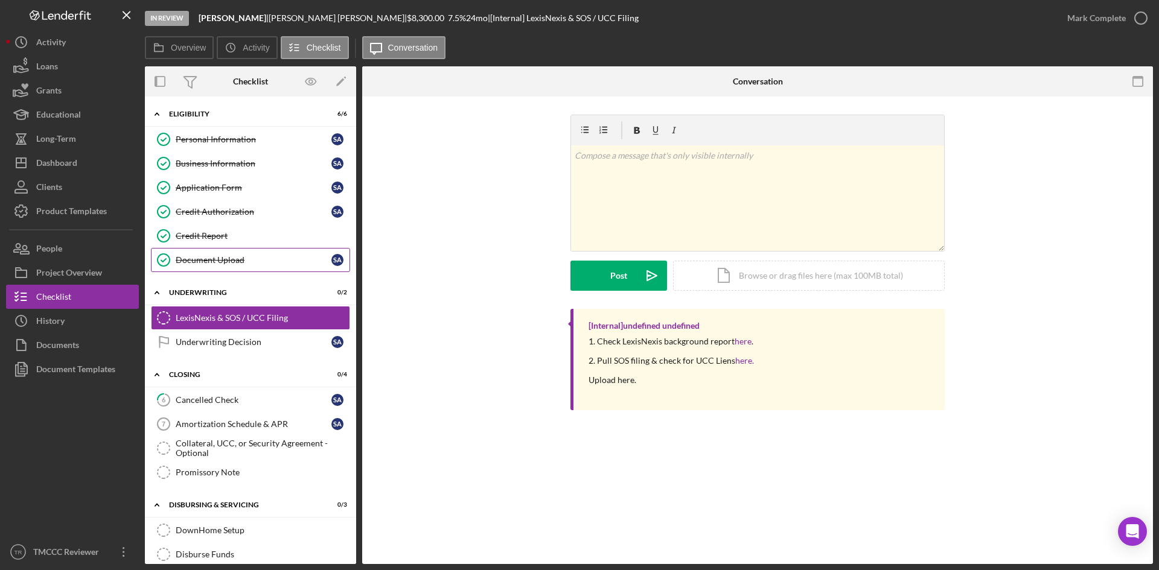
click at [191, 257] on div "Document Upload" at bounding box center [254, 260] width 156 height 10
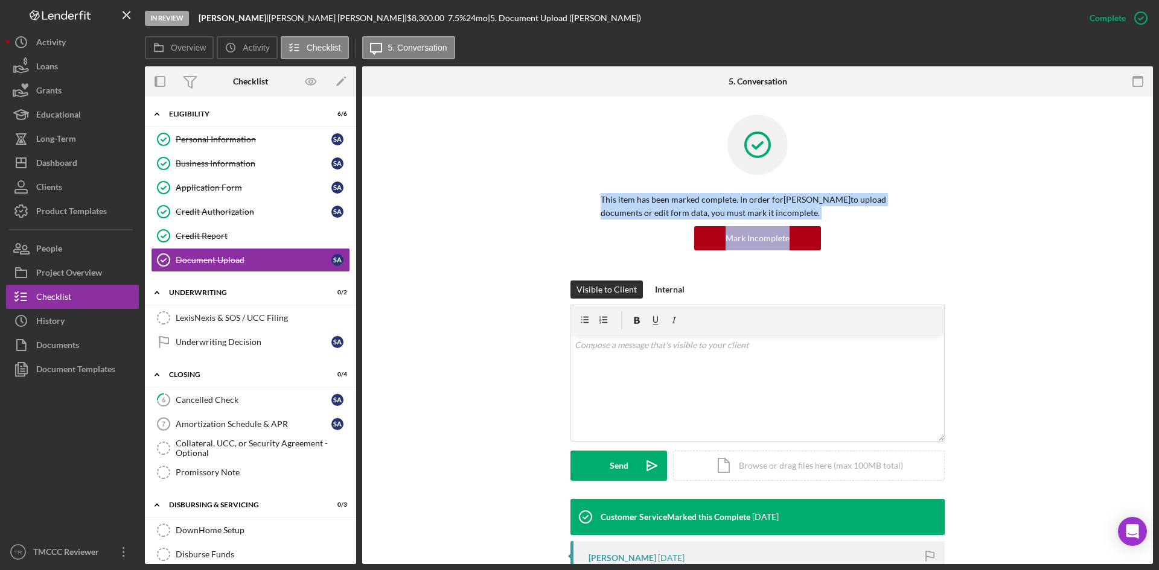
drag, startPoint x: 1154, startPoint y: 124, endPoint x: 1158, endPoint y: 241, distance: 116.6
click at [1158, 241] on div "In Review [PERSON_NAME] | [PERSON_NAME] | $8,300.00 7.5 % 24 mo | 5. Document U…" at bounding box center [579, 285] width 1159 height 570
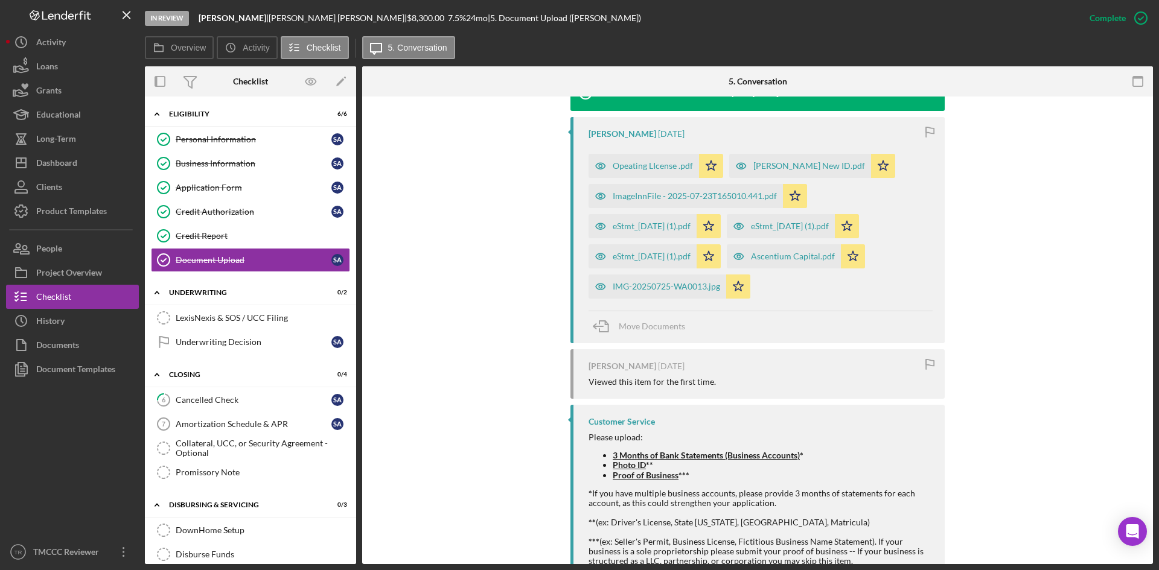
scroll to position [399, 0]
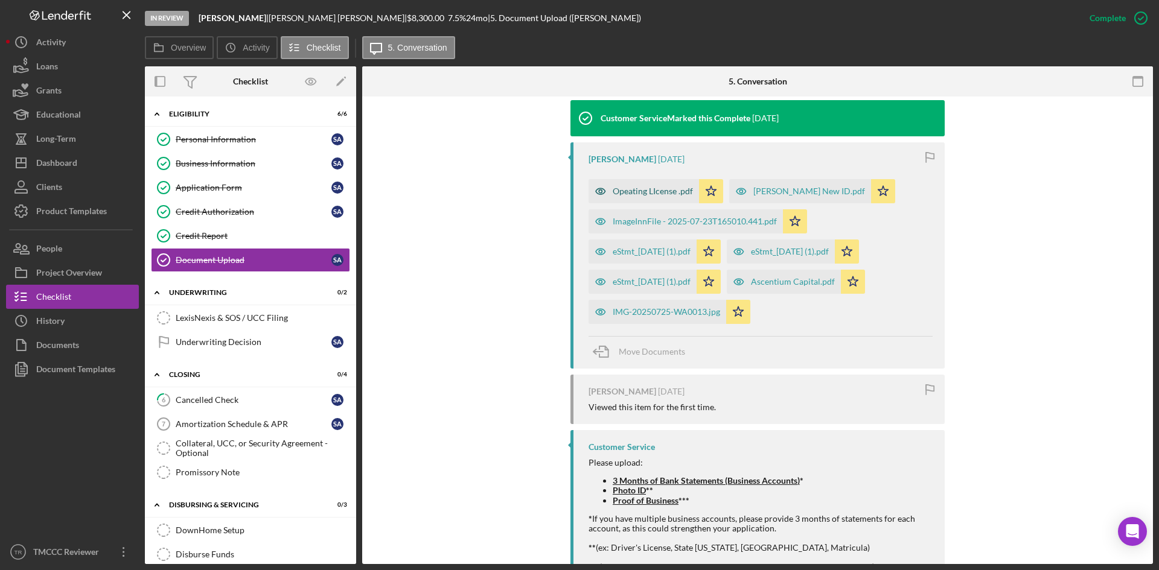
click at [628, 194] on div "Opeating LIcense .pdf" at bounding box center [653, 192] width 80 height 10
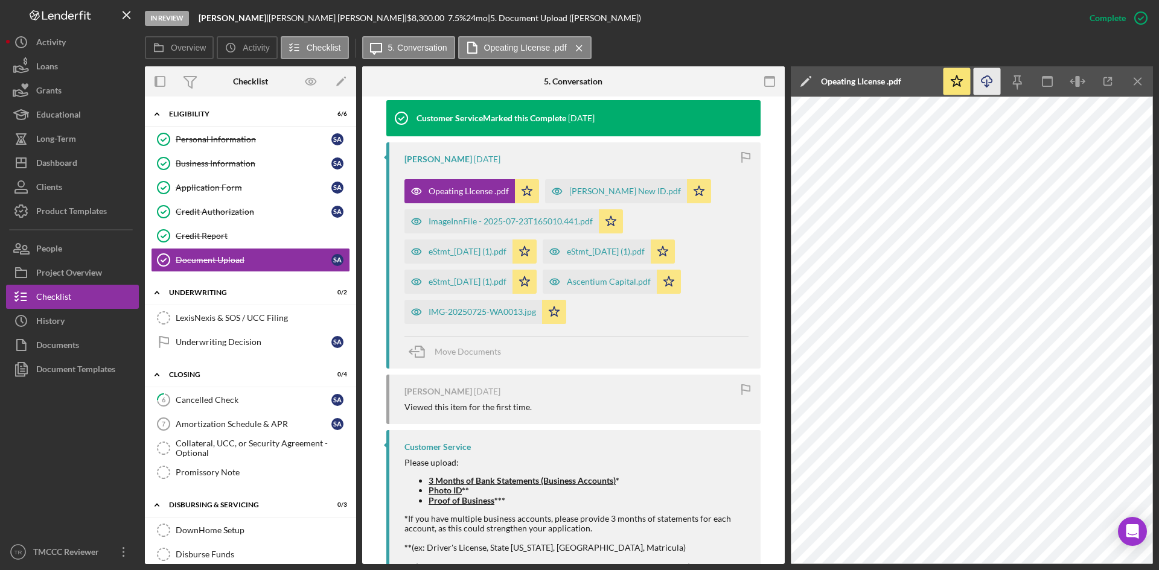
click at [980, 84] on icon "Icon/Download" at bounding box center [987, 81] width 27 height 27
click at [598, 197] on div "[PERSON_NAME] New ID.pdf" at bounding box center [616, 191] width 142 height 24
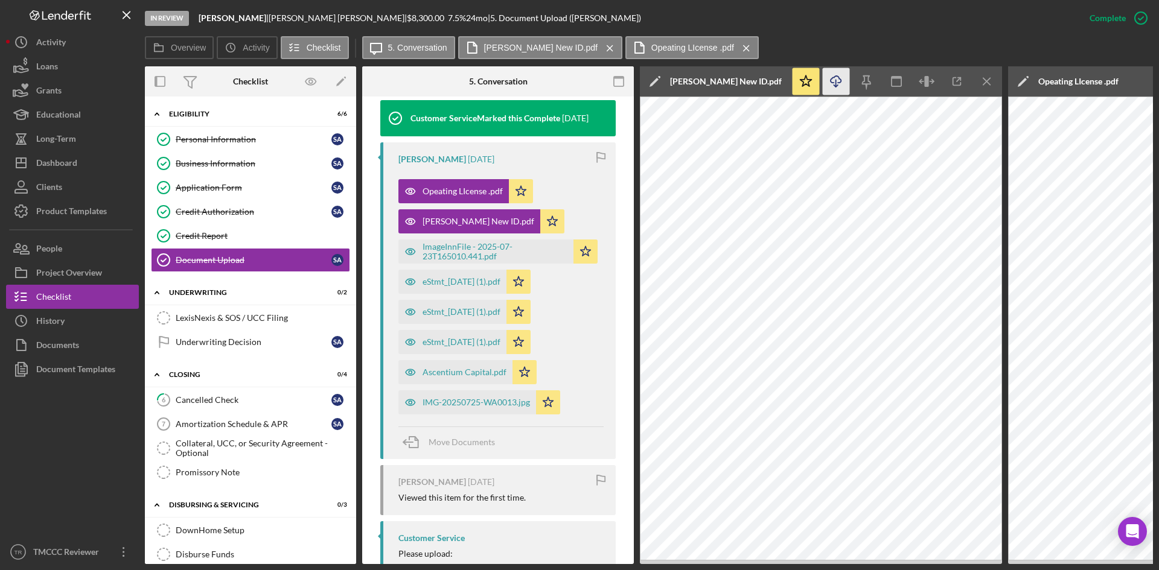
click at [836, 81] on line "button" at bounding box center [836, 83] width 0 height 7
click at [444, 250] on div "ImageInnFile - 2025-07-23T165010.441.pdf" at bounding box center [495, 251] width 145 height 19
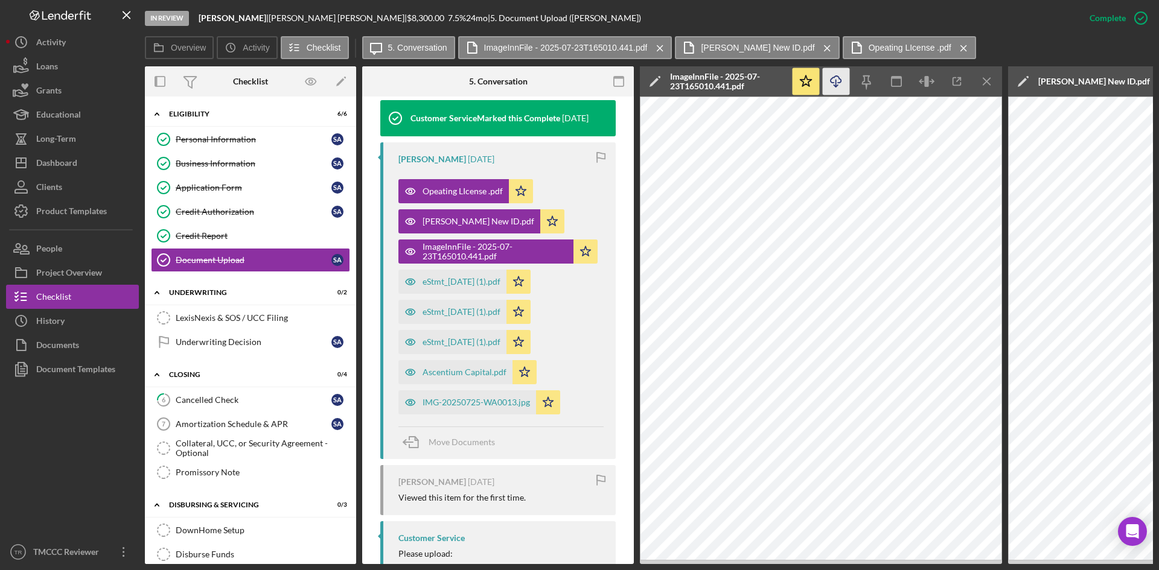
click at [831, 86] on icon "Icon/Download" at bounding box center [836, 81] width 27 height 27
click at [467, 285] on div "eStmt_[DATE] (1).pdf" at bounding box center [462, 282] width 78 height 10
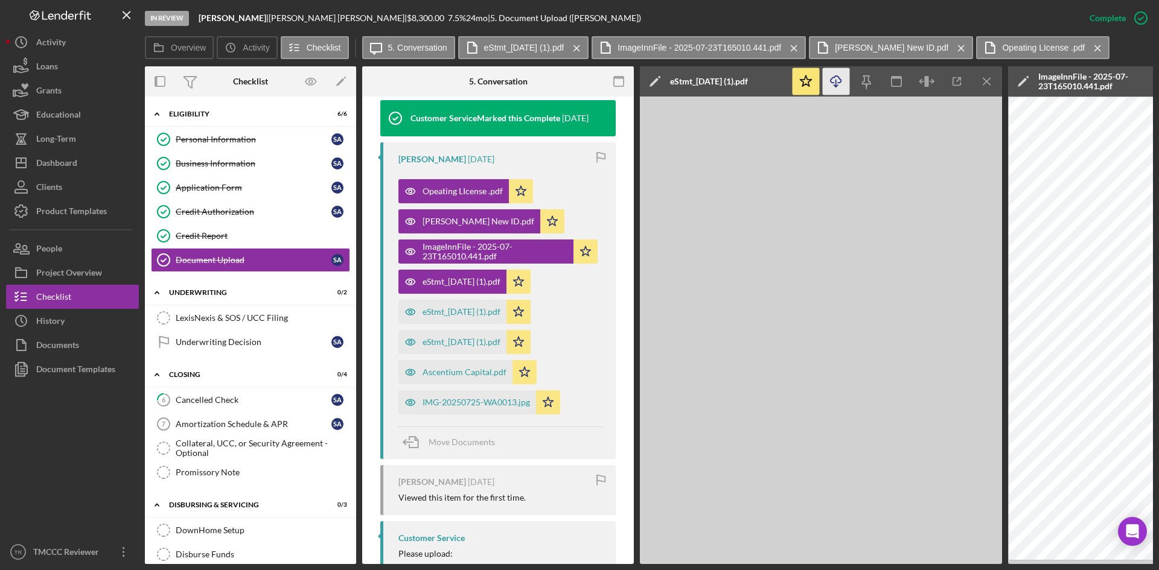
click at [840, 87] on icon "Icon/Download" at bounding box center [836, 81] width 27 height 27
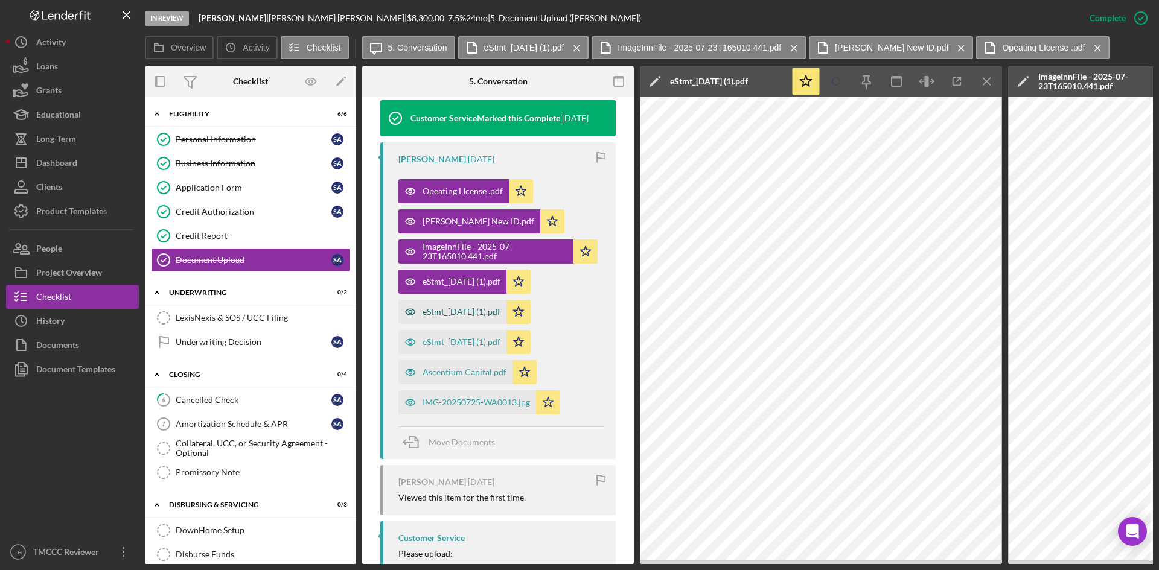
click at [438, 310] on div "eStmt_[DATE] (1).pdf" at bounding box center [462, 312] width 78 height 10
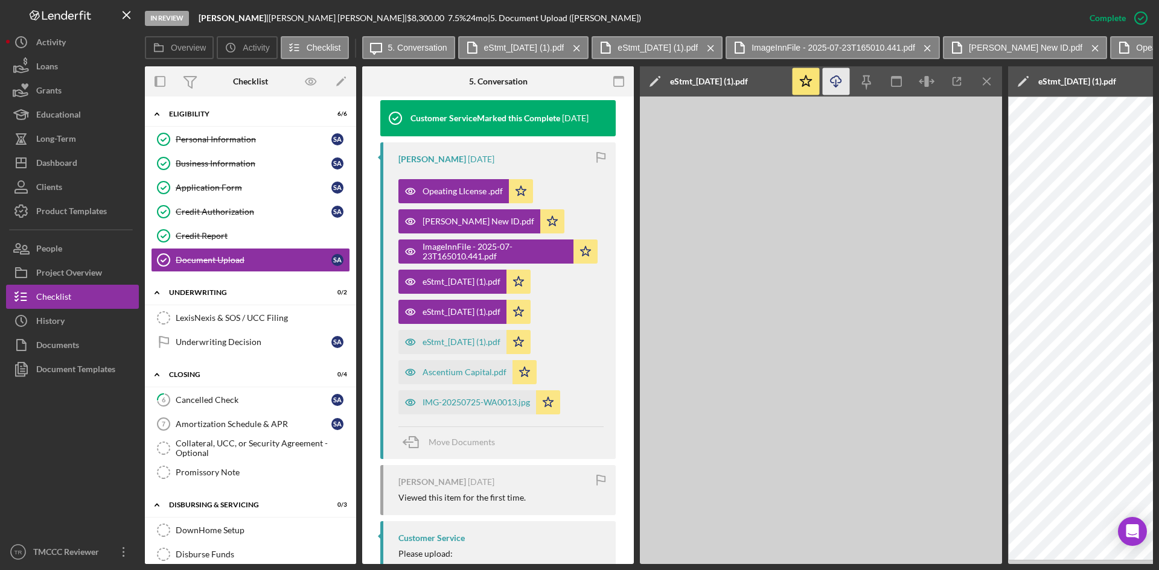
click at [834, 81] on icon "Icon/Download" at bounding box center [836, 81] width 27 height 27
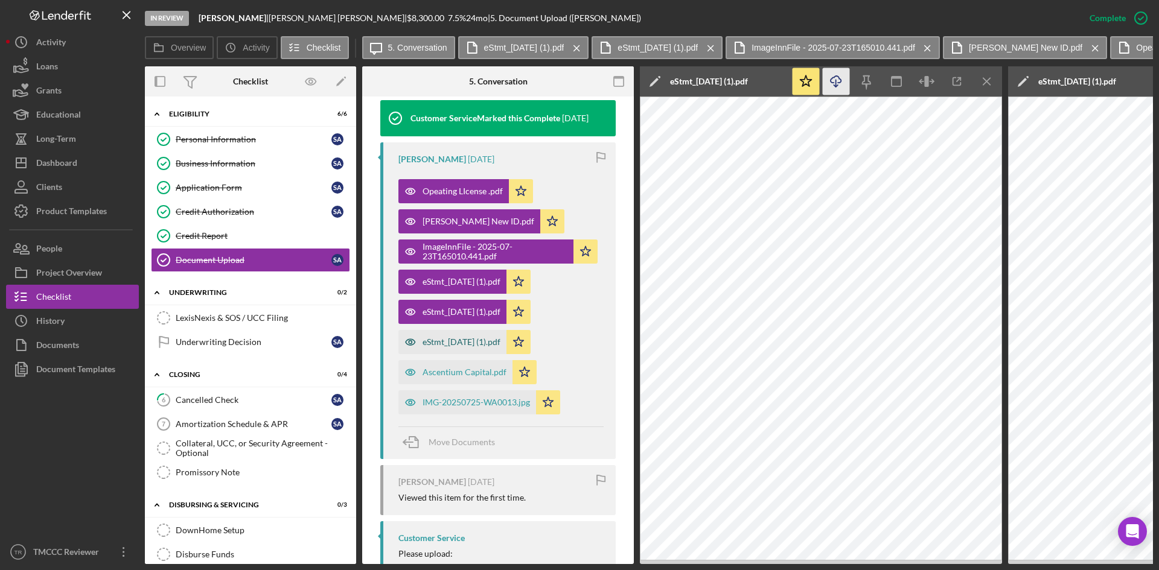
click at [442, 341] on div "eStmt_[DATE] (1).pdf" at bounding box center [462, 342] width 78 height 10
click at [834, 88] on icon "Icon/Download" at bounding box center [836, 81] width 27 height 27
click at [442, 373] on div "Ascentium Capital.pdf" at bounding box center [465, 373] width 84 height 10
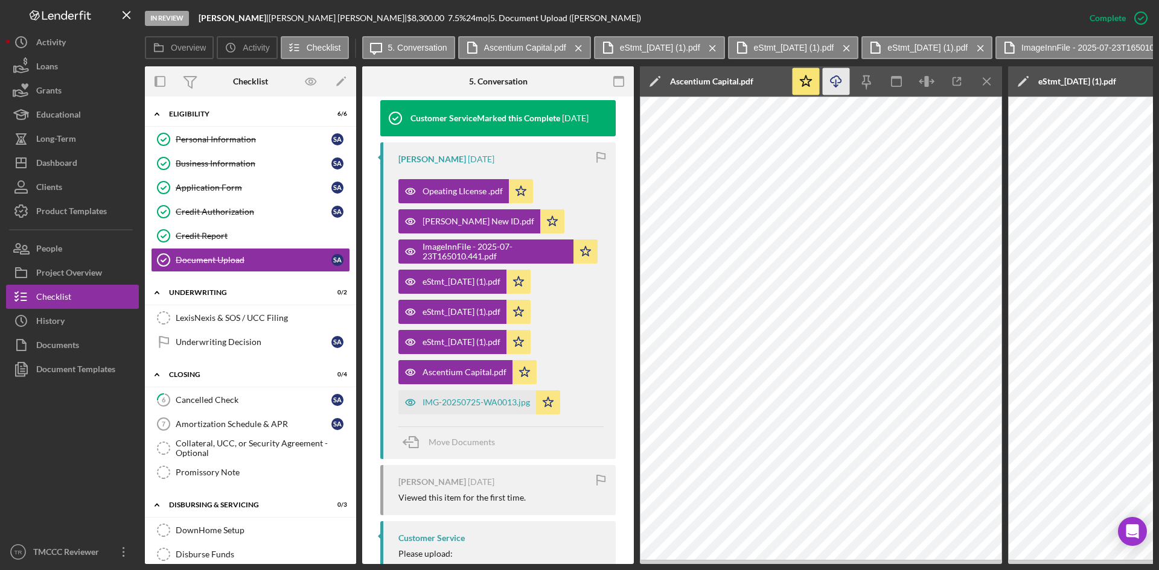
click at [838, 85] on polyline "button" at bounding box center [836, 86] width 4 height 2
click at [455, 403] on div "IMG-20250725-WA0013.jpg" at bounding box center [476, 403] width 107 height 10
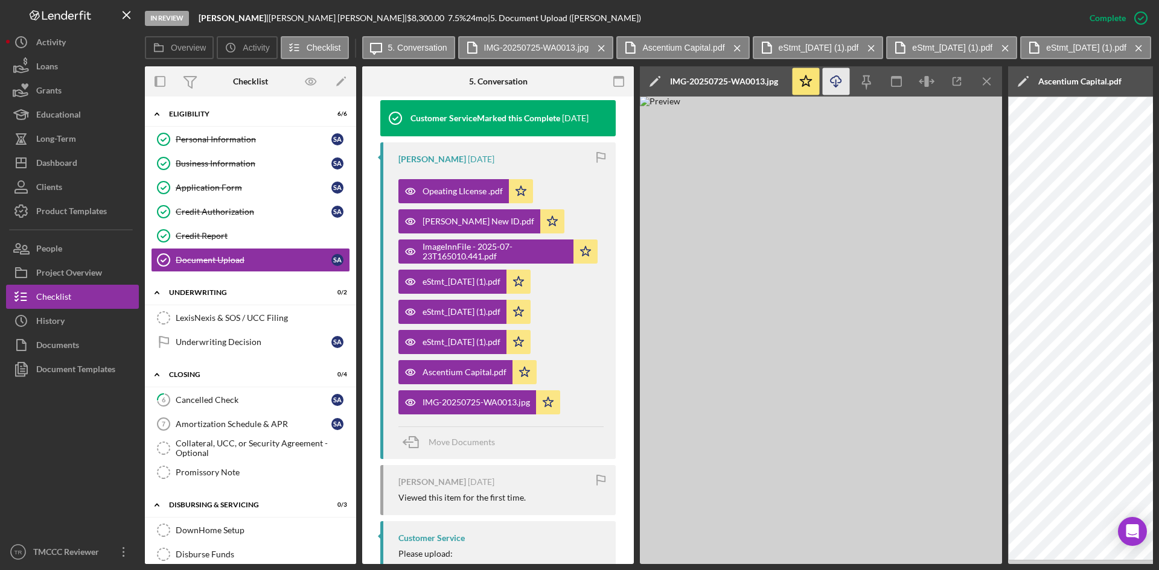
click at [828, 83] on icon "Icon/Download" at bounding box center [836, 81] width 27 height 27
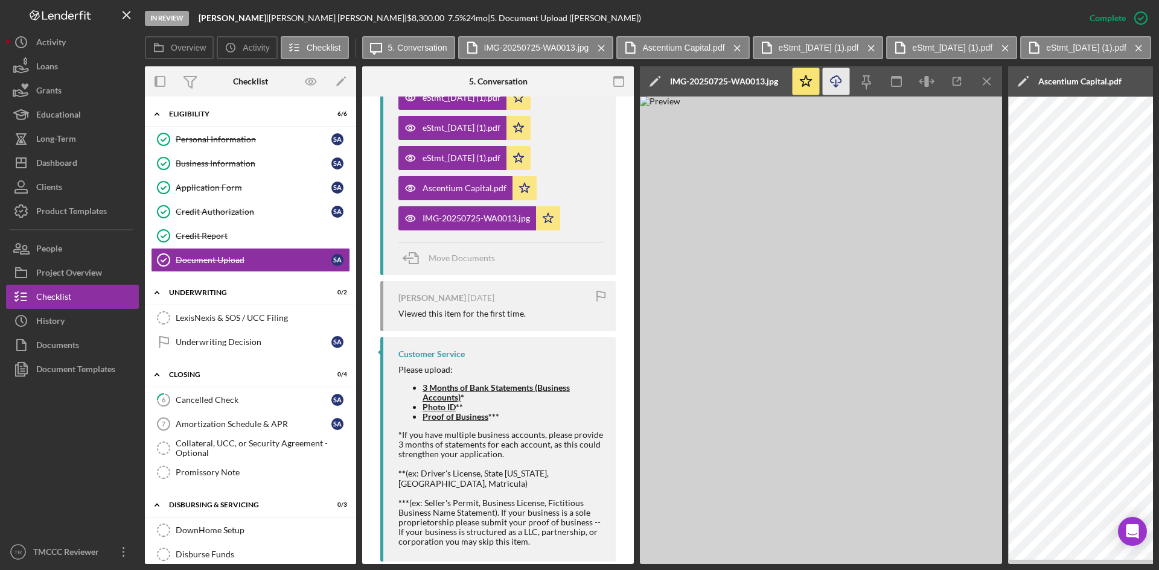
scroll to position [612, 0]
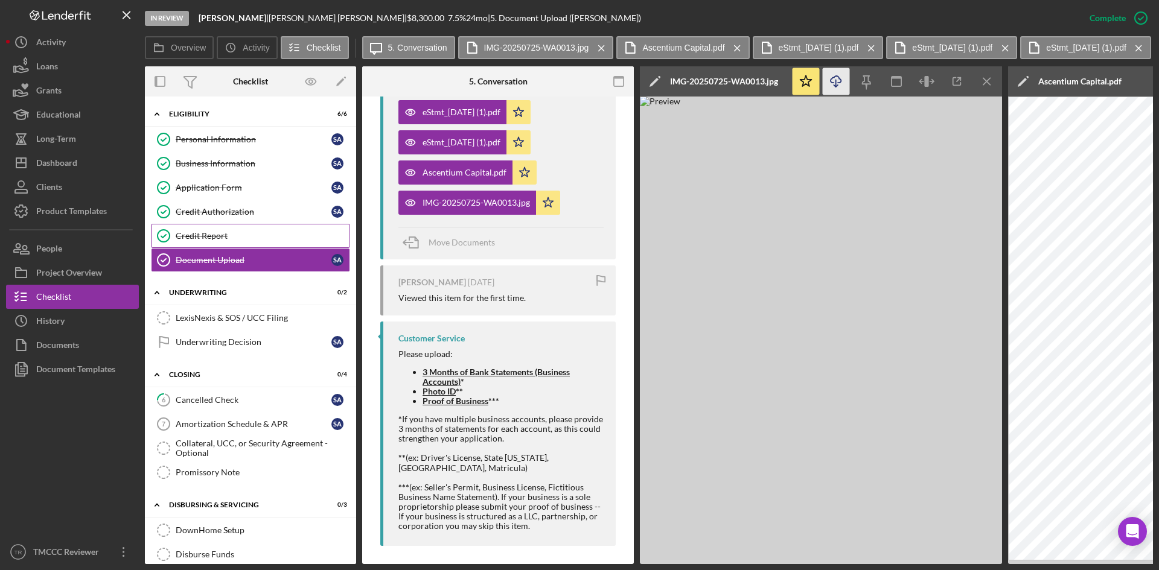
click at [197, 233] on div "Credit Report" at bounding box center [263, 236] width 174 height 10
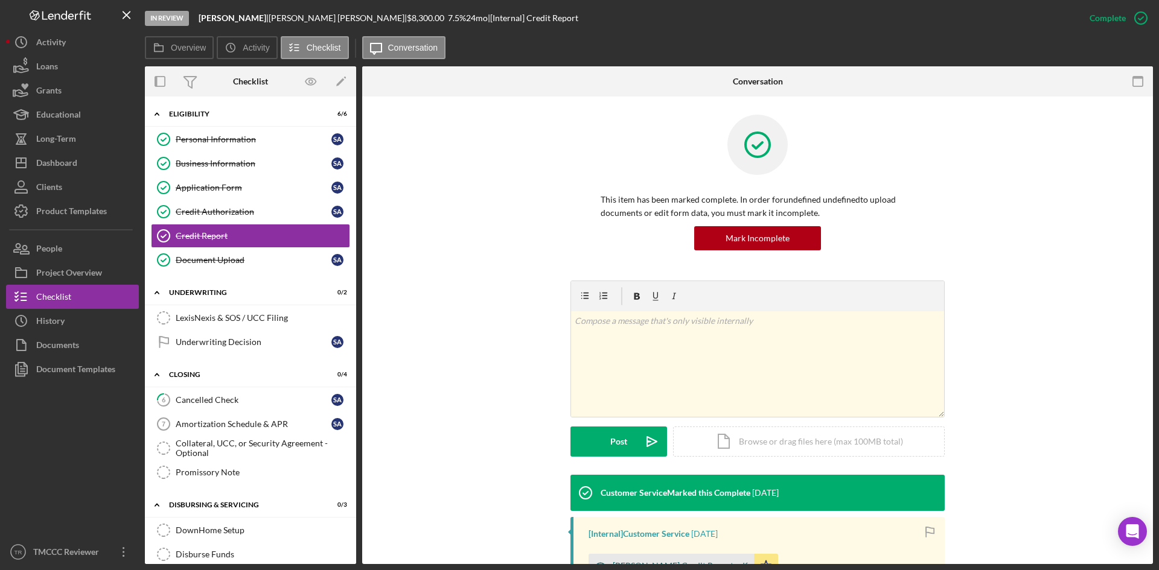
click at [659, 560] on div "[PERSON_NAME] Credit Report.pdf" at bounding box center [671, 566] width 165 height 24
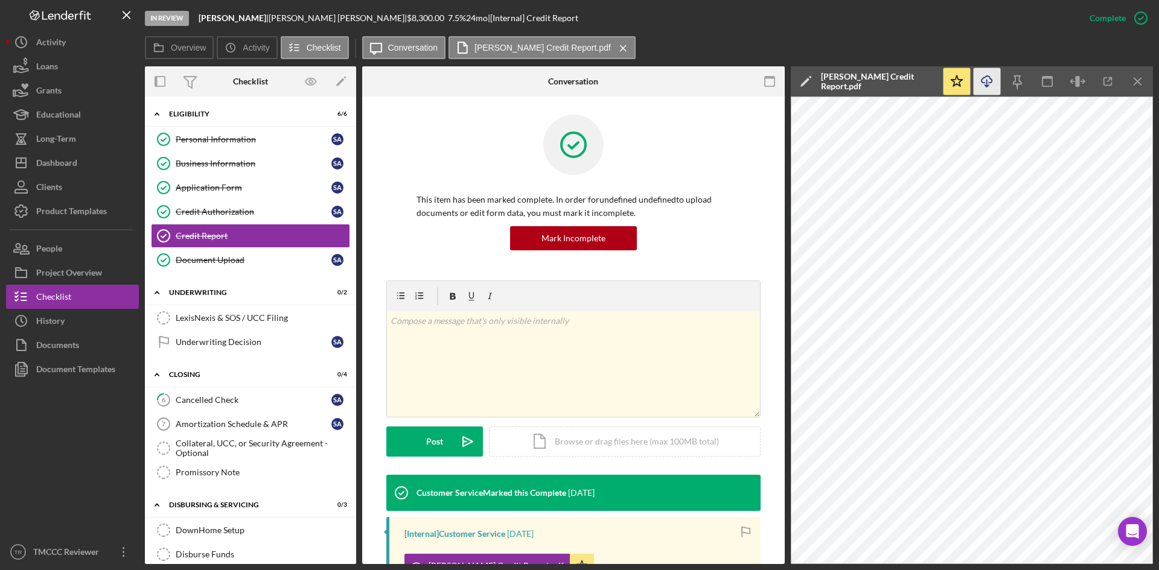
click at [979, 85] on icon "Icon/Download" at bounding box center [987, 81] width 27 height 27
click at [205, 214] on div "Credit Authorization" at bounding box center [254, 212] width 156 height 10
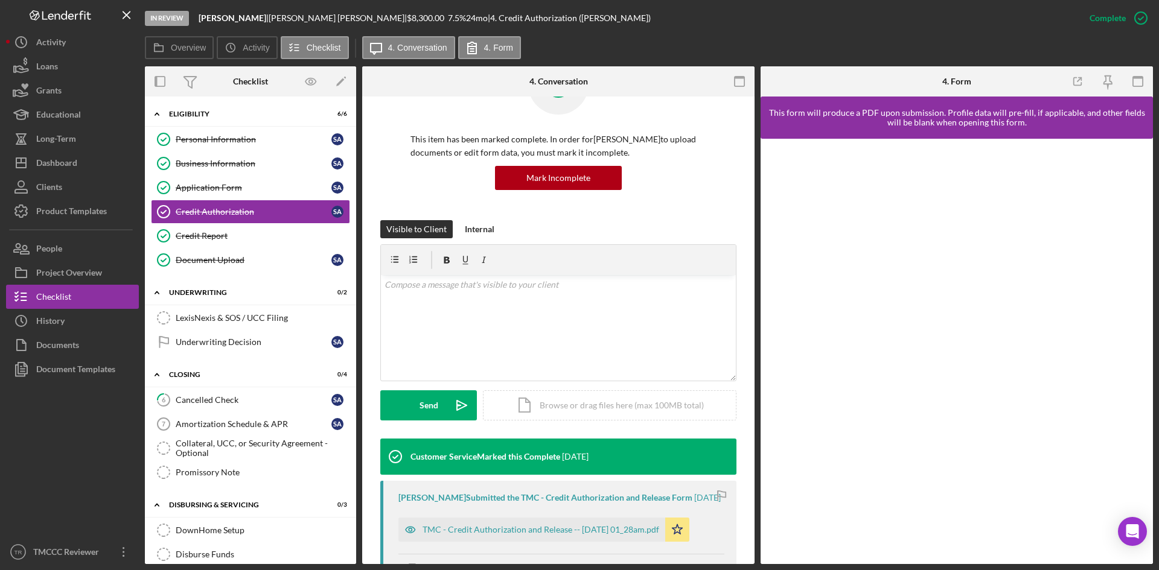
scroll to position [60, 0]
click at [555, 529] on div "TMC - Credit Authorization and Release -- [DATE] 01_28am.pdf" at bounding box center [541, 530] width 237 height 10
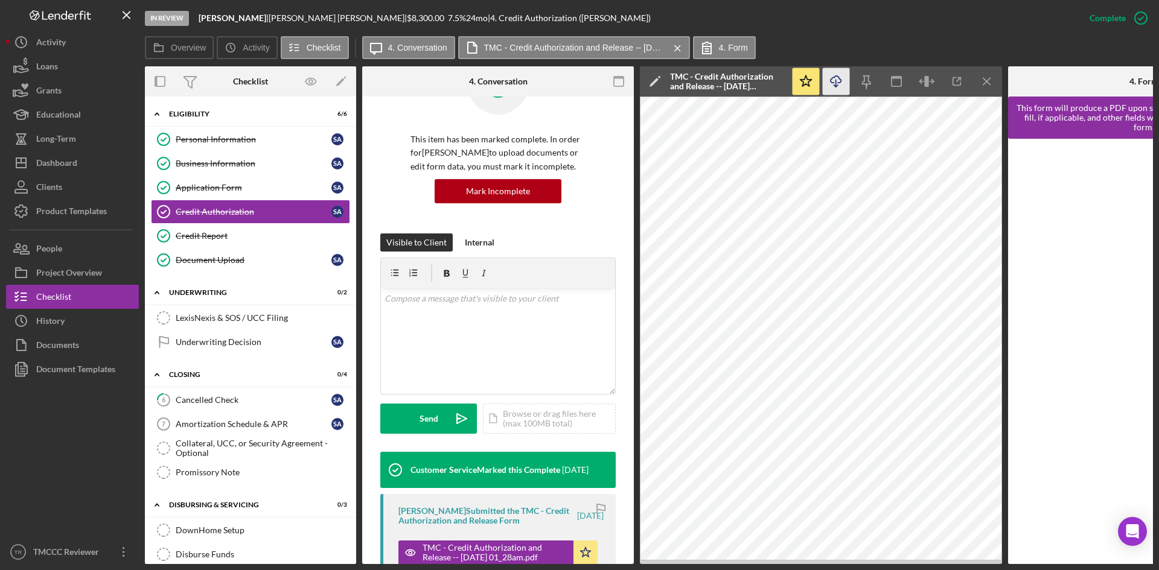
click at [835, 78] on icon "Icon/Download" at bounding box center [836, 81] width 27 height 27
click at [198, 190] on div "Application Form" at bounding box center [254, 188] width 156 height 10
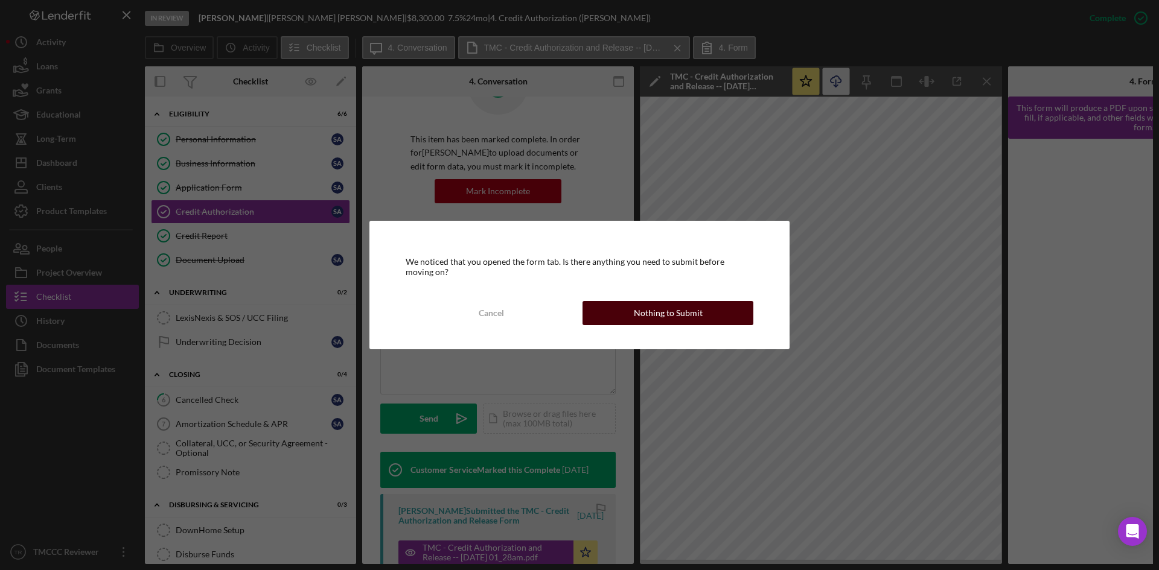
click at [621, 321] on button "Nothing to Submit" at bounding box center [668, 313] width 171 height 24
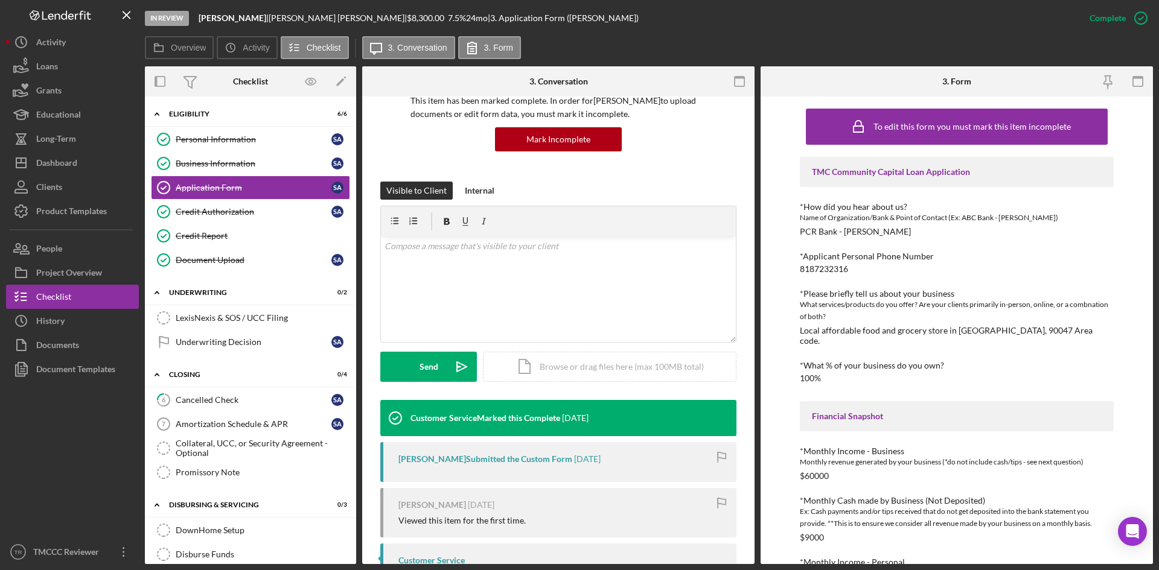
scroll to position [121, 0]
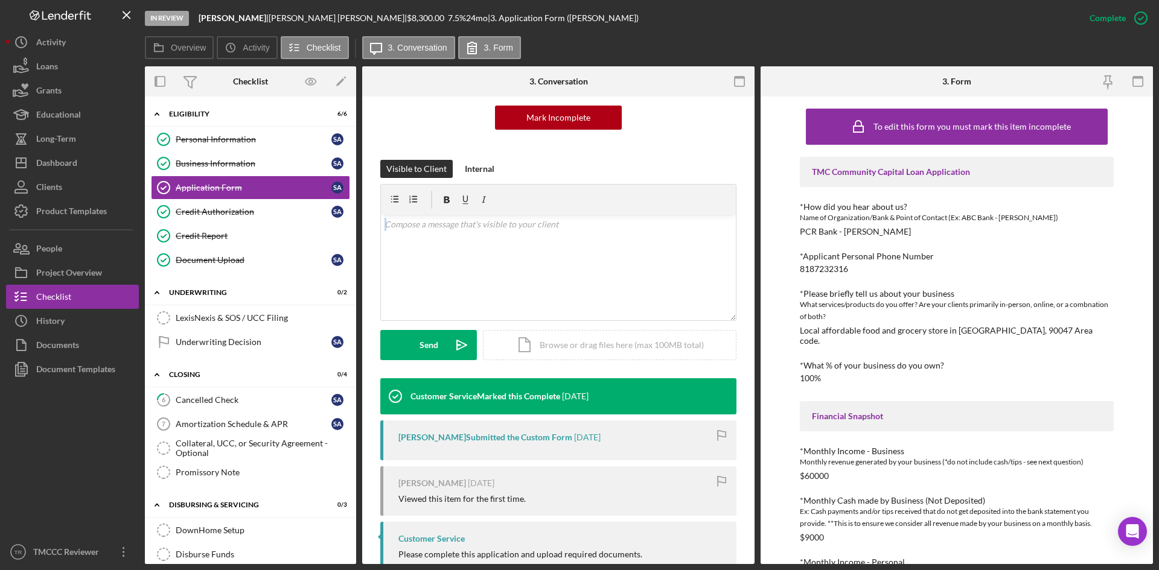
drag, startPoint x: 750, startPoint y: 196, endPoint x: 757, endPoint y: 278, distance: 82.4
click at [757, 278] on div "Overview Internal Workflow Stage In Review Icon/Dropdown Arrow Archive (can una…" at bounding box center [649, 315] width 1008 height 498
click at [778, 19] on div "In Review [PERSON_NAME] | [PERSON_NAME] | $8,300.00 7.5 % 24 mo | 3. Applicatio…" at bounding box center [611, 18] width 933 height 36
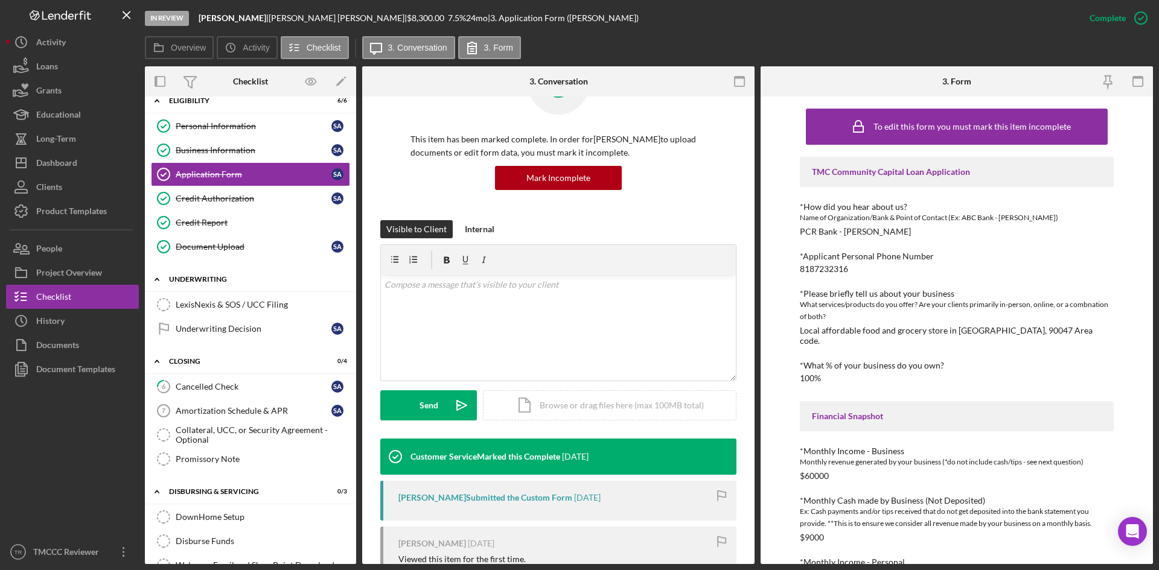
scroll to position [0, 0]
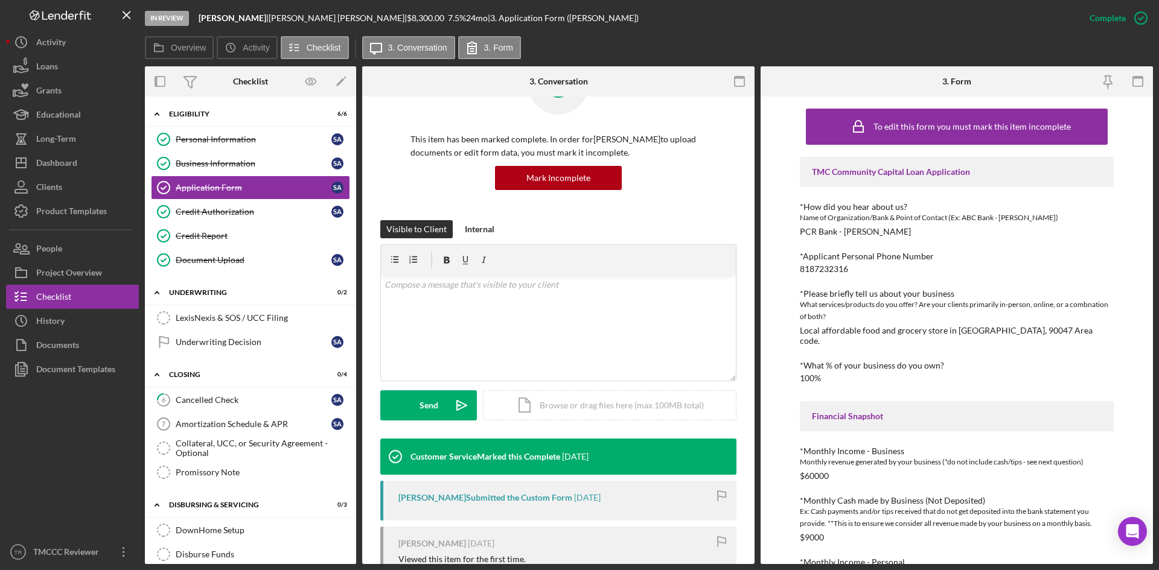
drag, startPoint x: 815, startPoint y: 19, endPoint x: 800, endPoint y: 19, distance: 14.5
click at [815, 19] on div "In Review [PERSON_NAME] | [PERSON_NAME] | $8,300.00 7.5 % 24 mo | 3. Applicatio…" at bounding box center [611, 18] width 933 height 36
click at [187, 51] on label "Overview" at bounding box center [188, 48] width 35 height 10
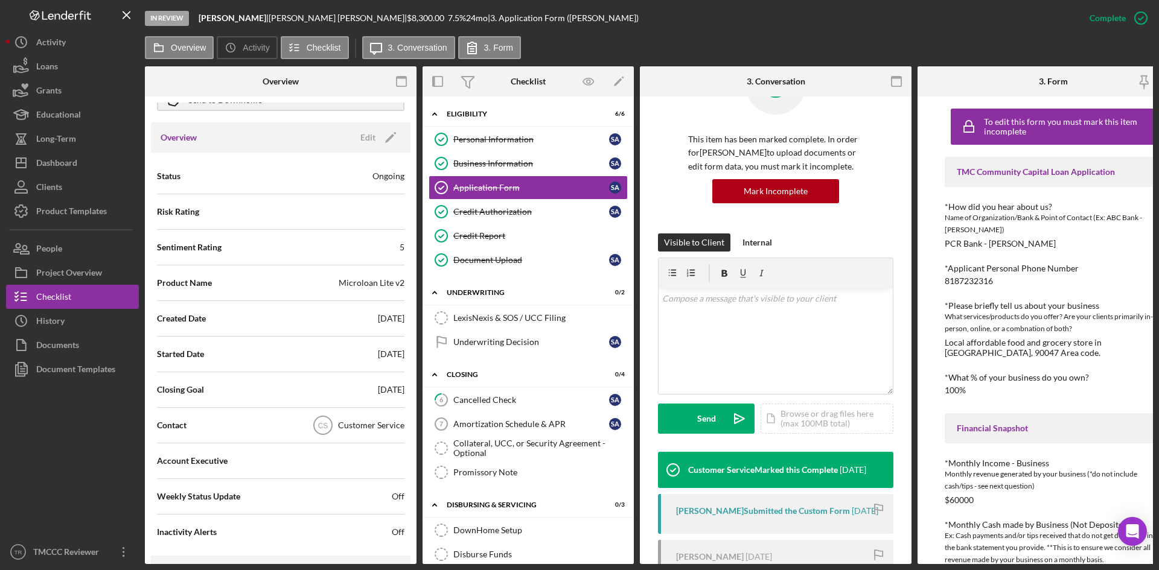
scroll to position [76, 0]
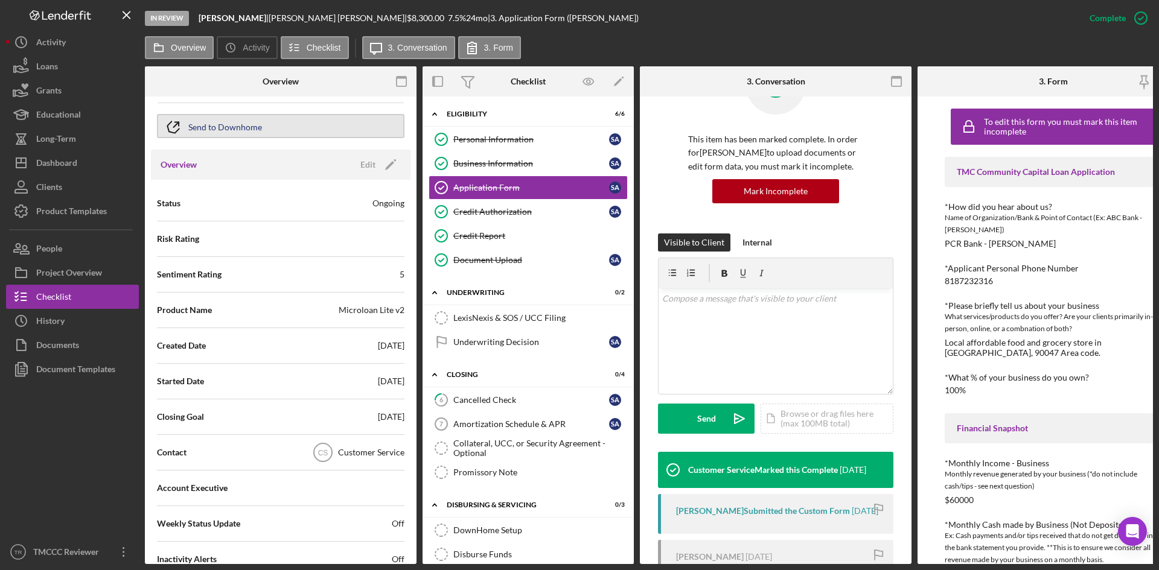
click at [216, 125] on div "Send to Downhome" at bounding box center [225, 126] width 74 height 22
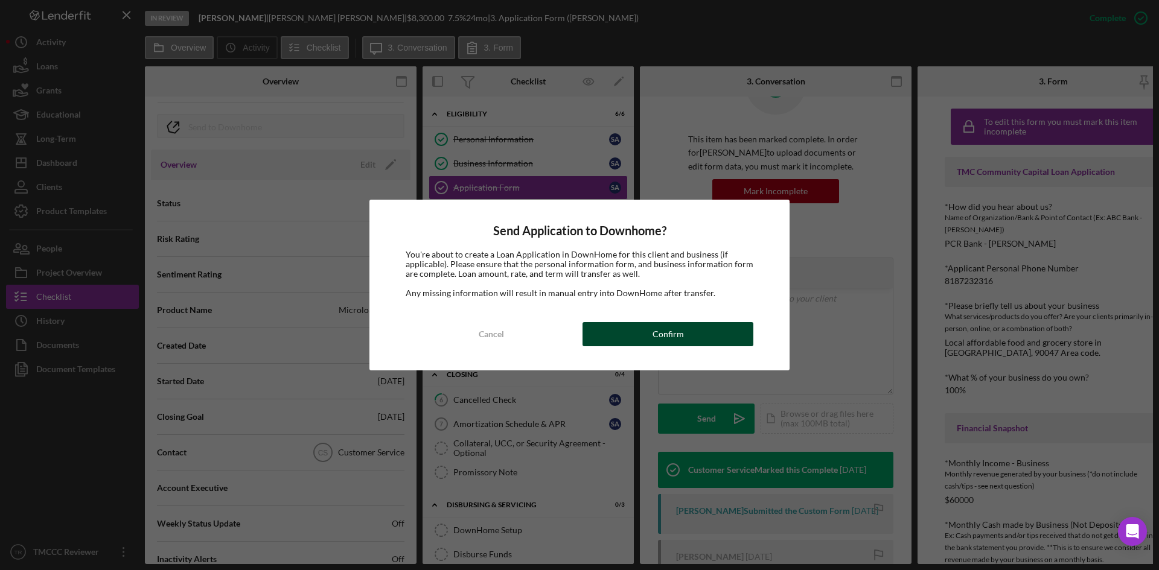
click at [627, 333] on button "Confirm" at bounding box center [668, 334] width 171 height 24
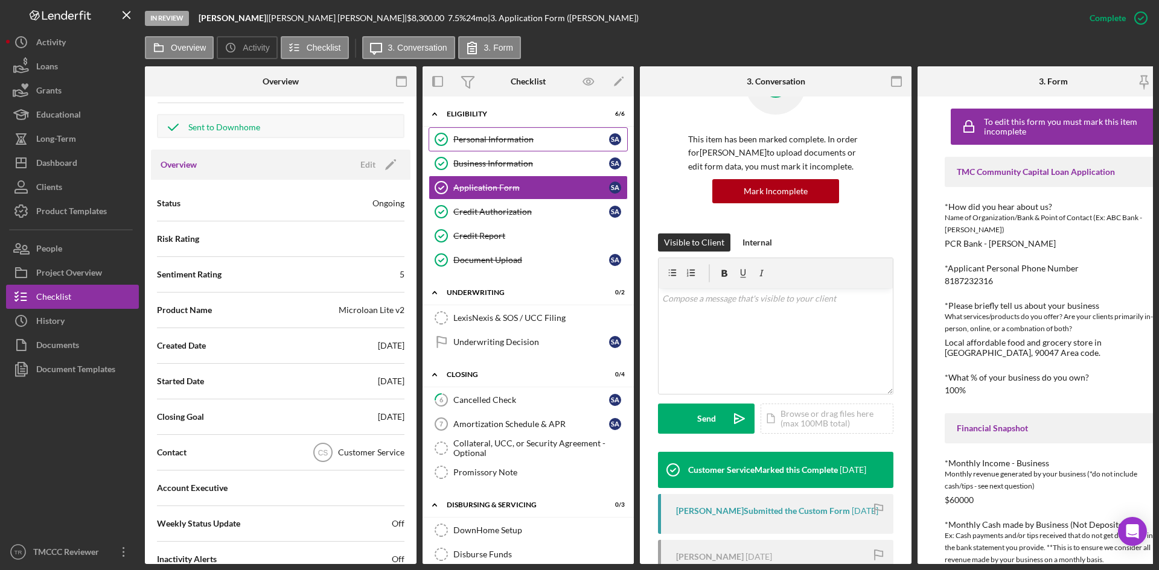
click at [462, 132] on link "Personal Information Personal Information S A" at bounding box center [528, 139] width 199 height 24
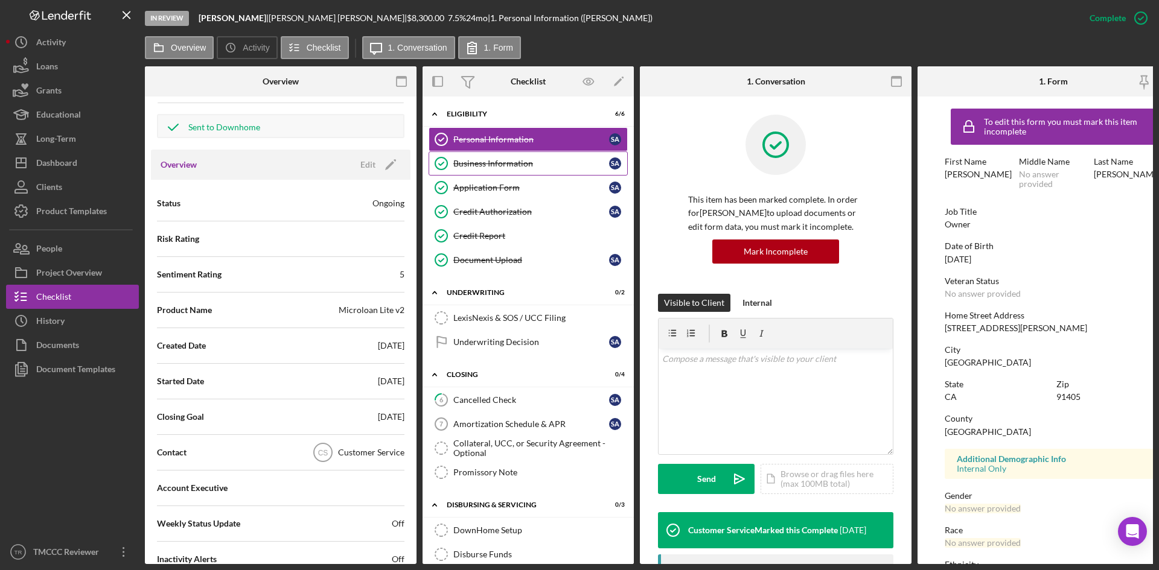
click at [495, 161] on div "Business Information" at bounding box center [531, 164] width 156 height 10
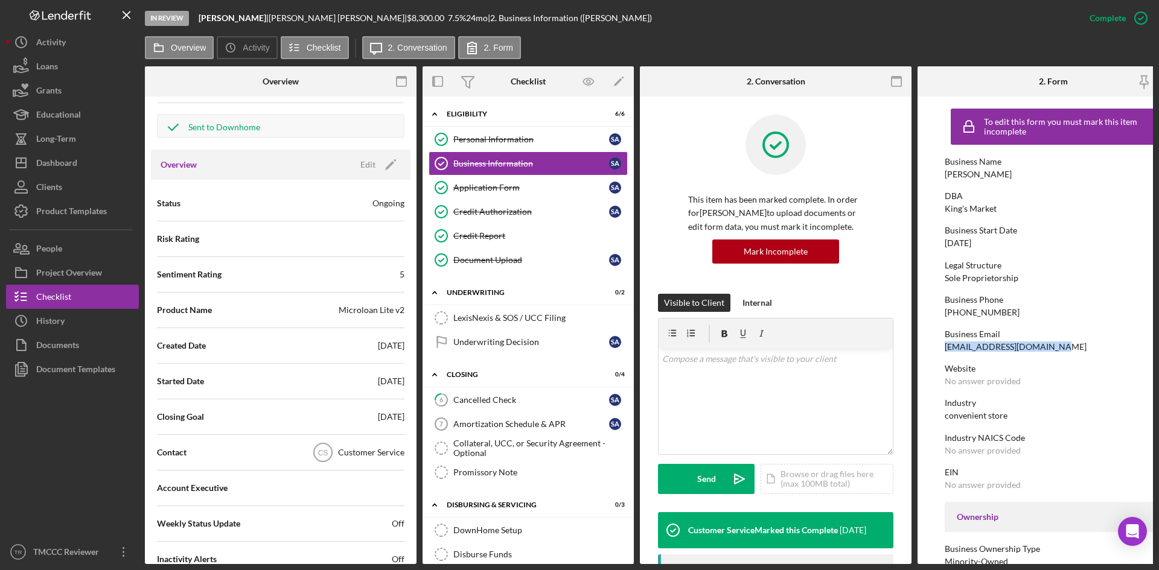
drag, startPoint x: 1071, startPoint y: 349, endPoint x: 942, endPoint y: 351, distance: 129.8
click at [942, 351] on form "To edit this form you must mark this item incomplete Business Name [PERSON_NAME…" at bounding box center [1054, 331] width 272 height 468
copy div "[EMAIL_ADDRESS][DOMAIN_NAME]"
